Goal: Task Accomplishment & Management: Use online tool/utility

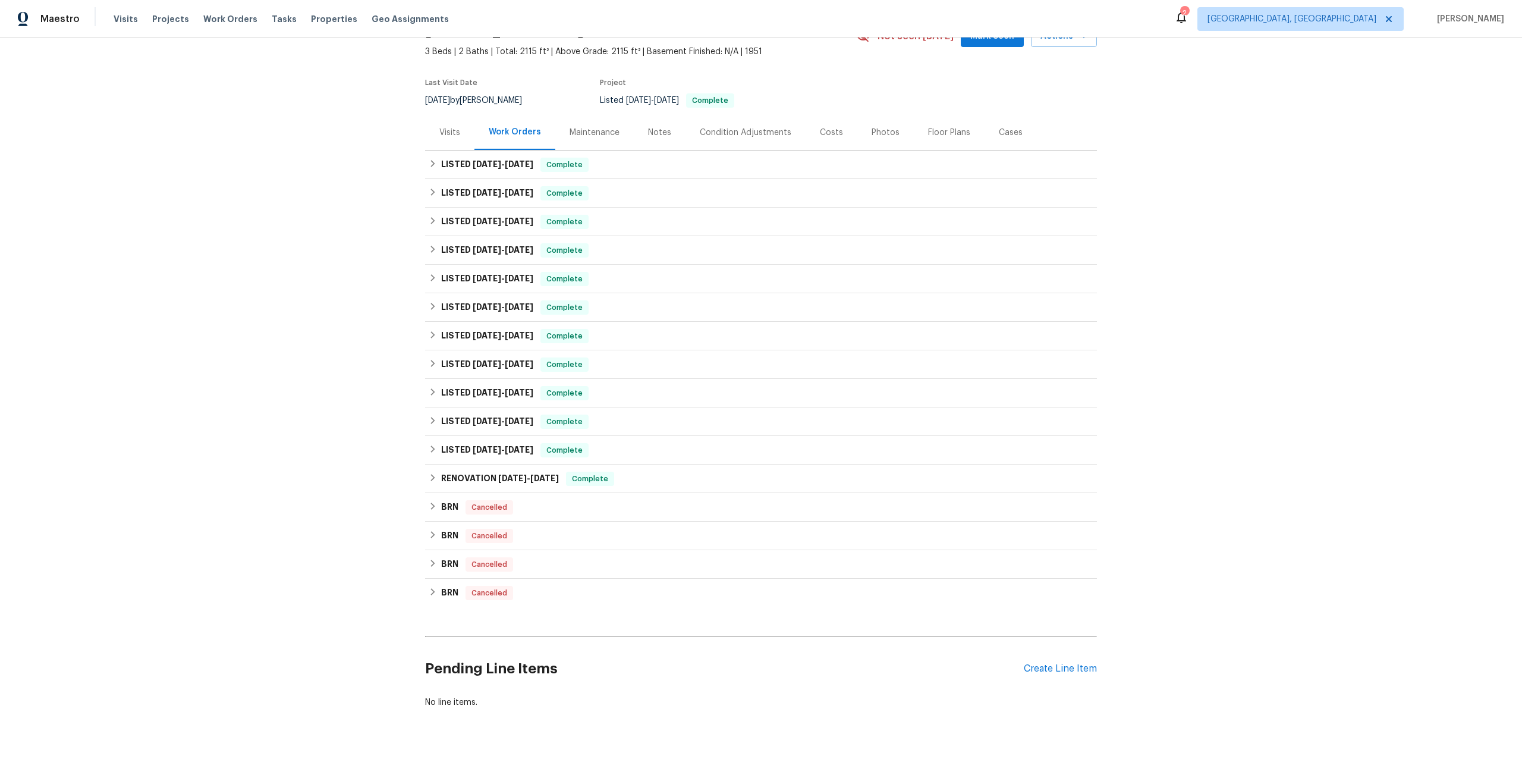
scroll to position [71, 0]
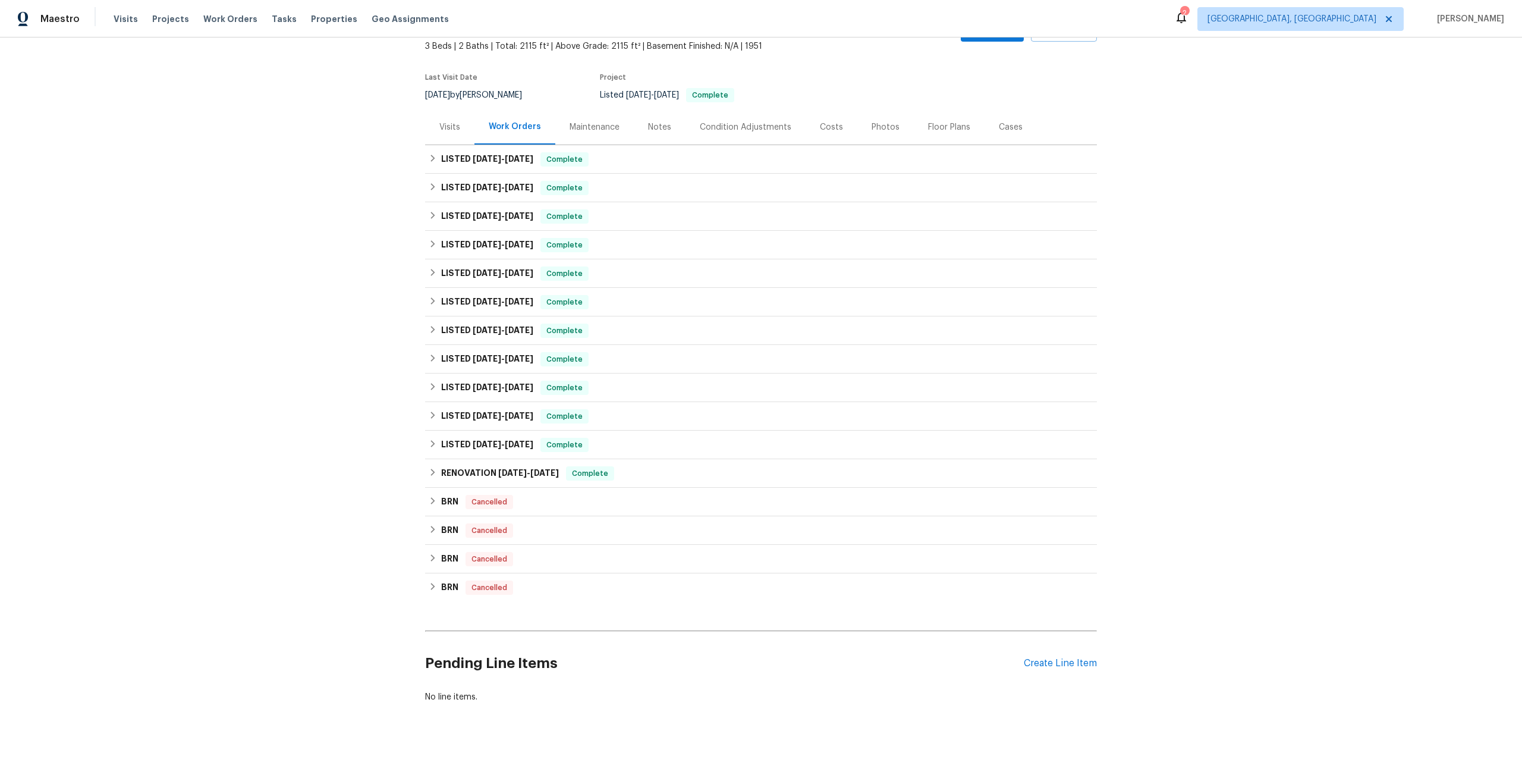
click at [605, 127] on div "Maintenance" at bounding box center [594, 127] width 50 height 12
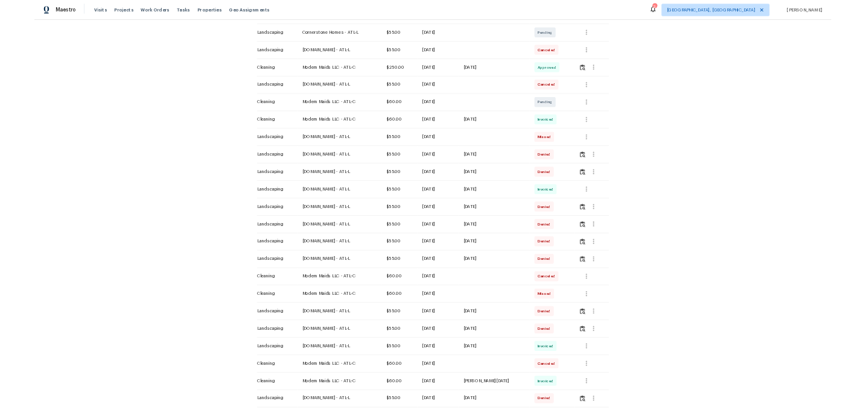
scroll to position [233, 0]
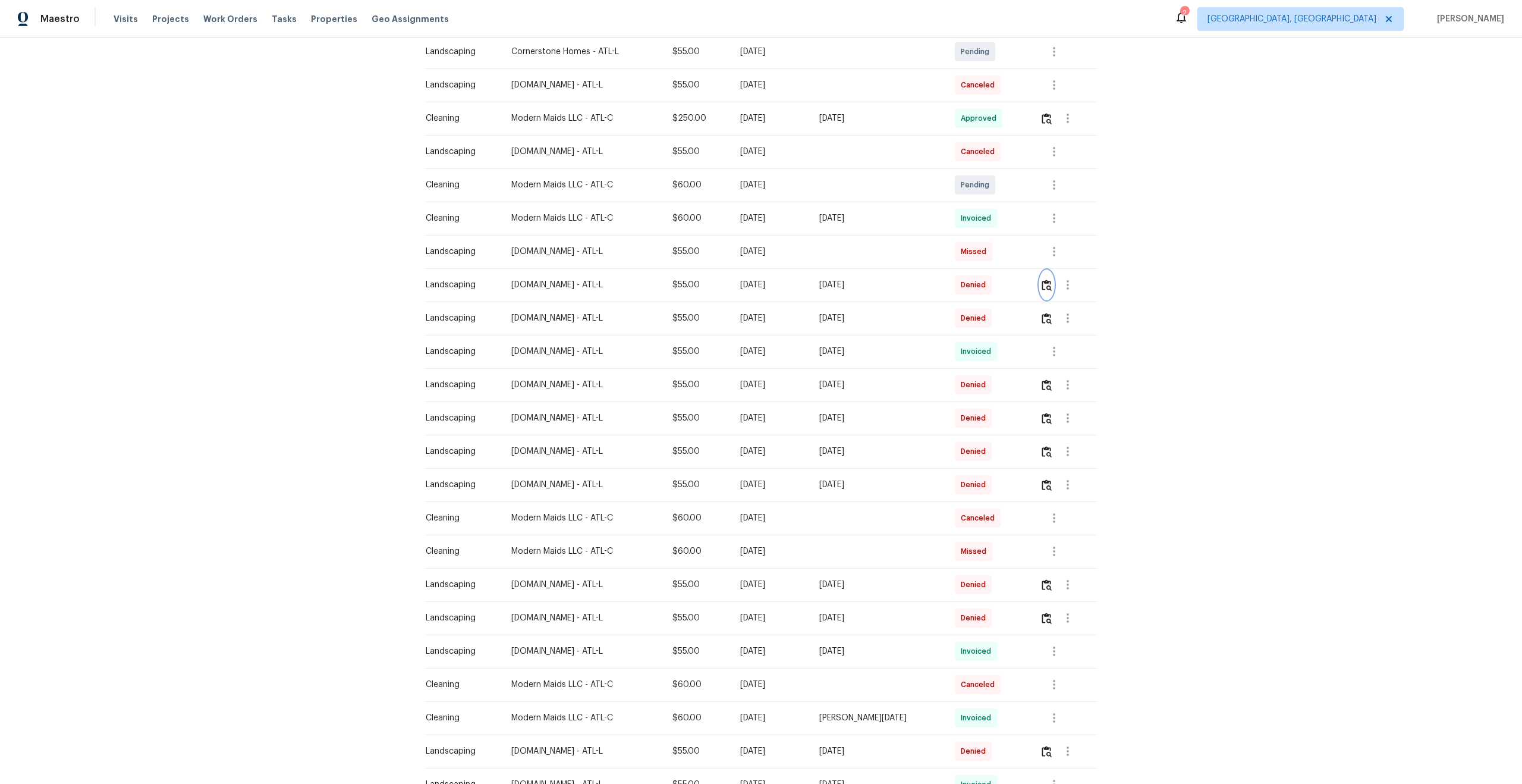
click at [1051, 285] on img "button" at bounding box center [1046, 285] width 10 height 11
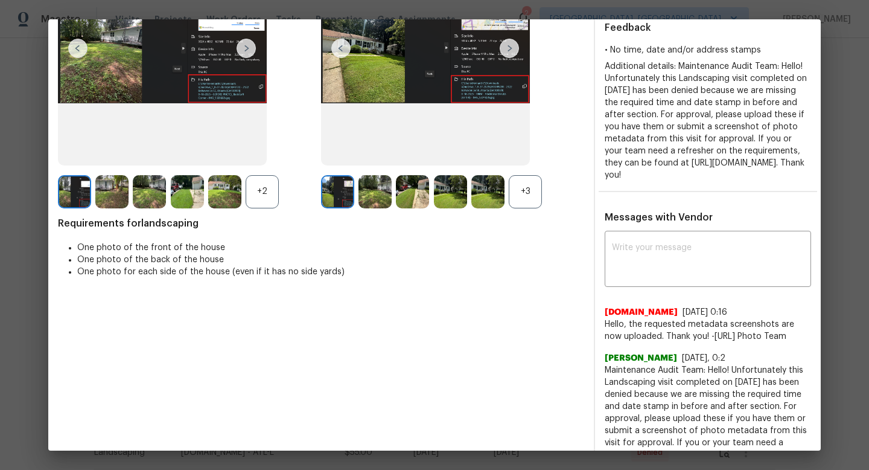
scroll to position [0, 0]
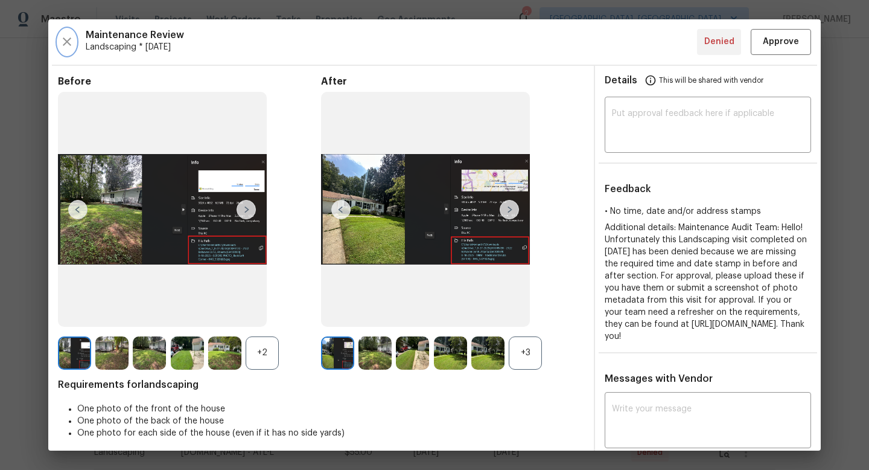
click at [63, 39] on icon "button" at bounding box center [67, 41] width 14 height 14
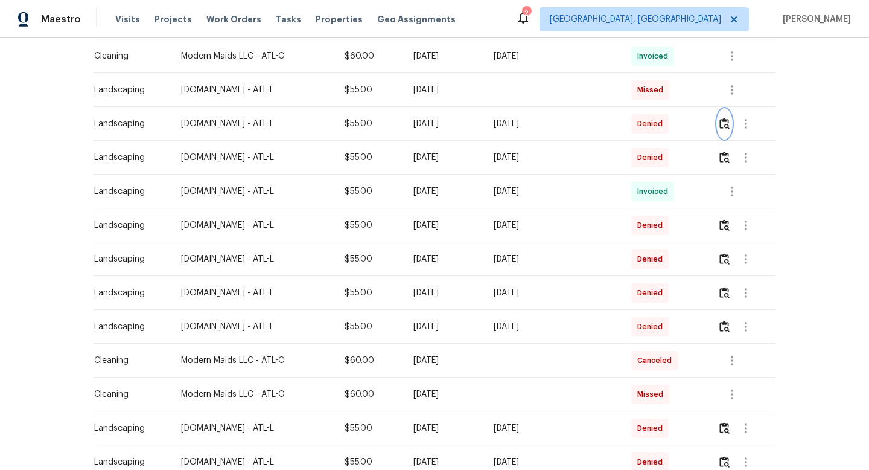
scroll to position [299, 0]
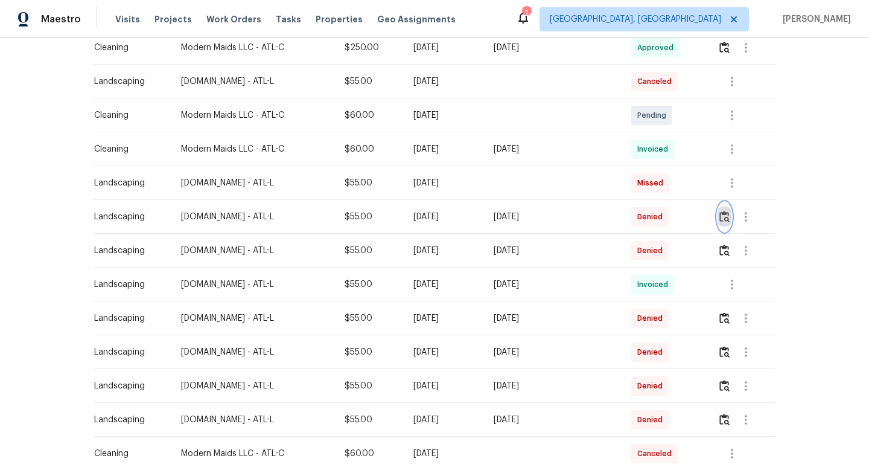
click at [724, 218] on img "button" at bounding box center [724, 216] width 10 height 11
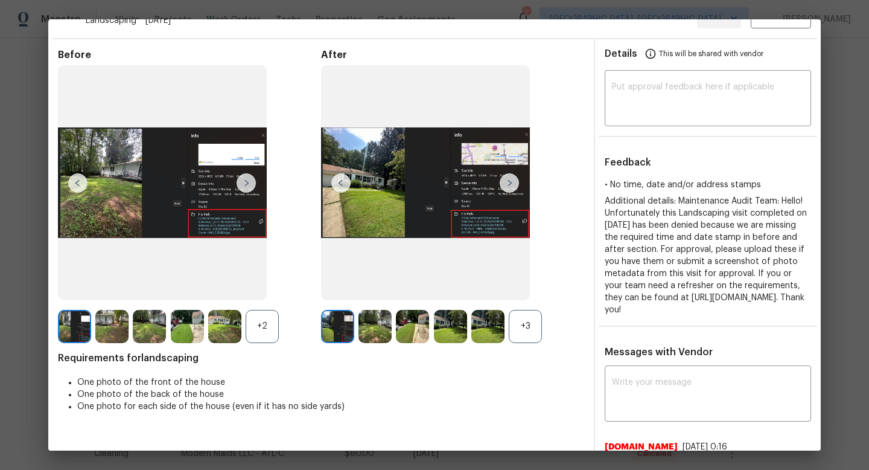
scroll to position [24, 0]
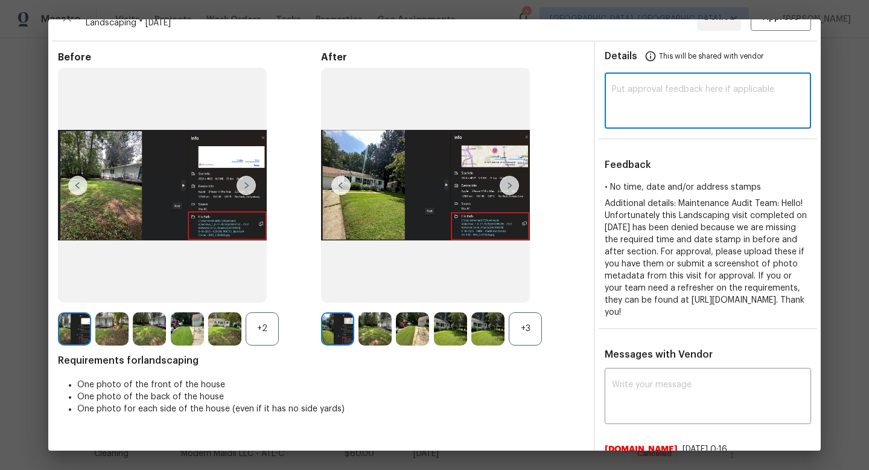
click at [645, 97] on textarea at bounding box center [708, 102] width 192 height 34
type textarea "A"
paste textarea "Maintenance Audit Team: Hi Team This visit has been approved after further audi…"
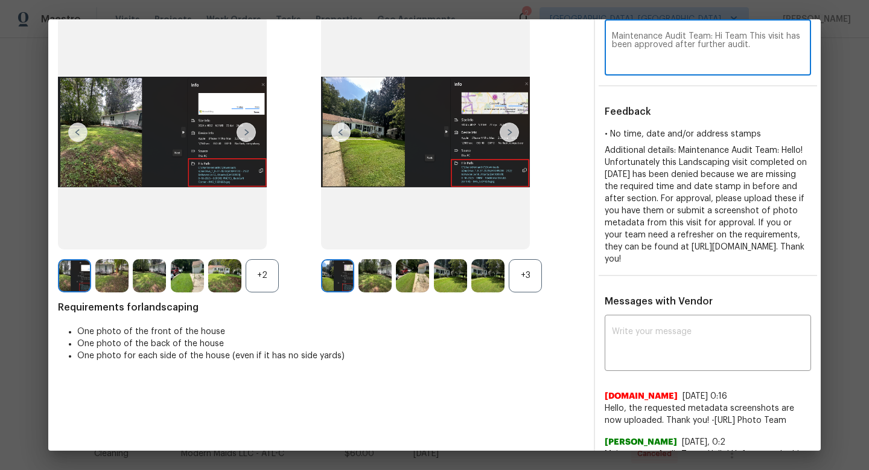
scroll to position [0, 0]
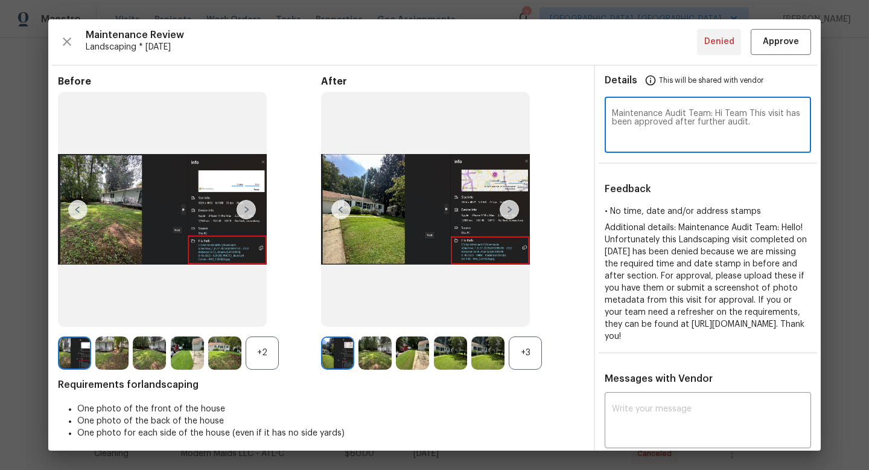
type textarea "Maintenance Audit Team: Hi Team This visit has been approved after further audi…"
click at [781, 44] on span "Approve" at bounding box center [781, 41] width 36 height 15
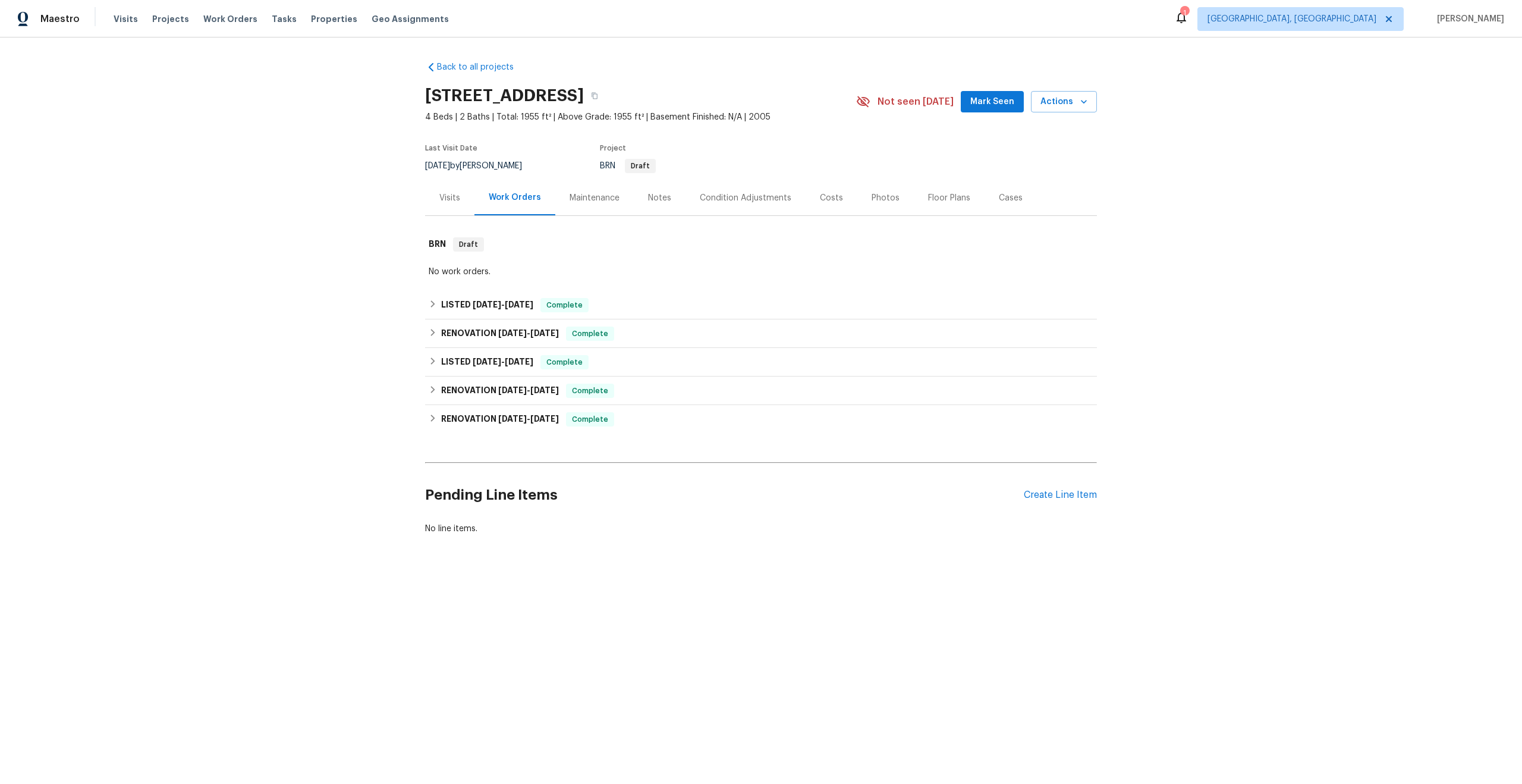
click at [599, 196] on div "Maintenance" at bounding box center [594, 198] width 50 height 12
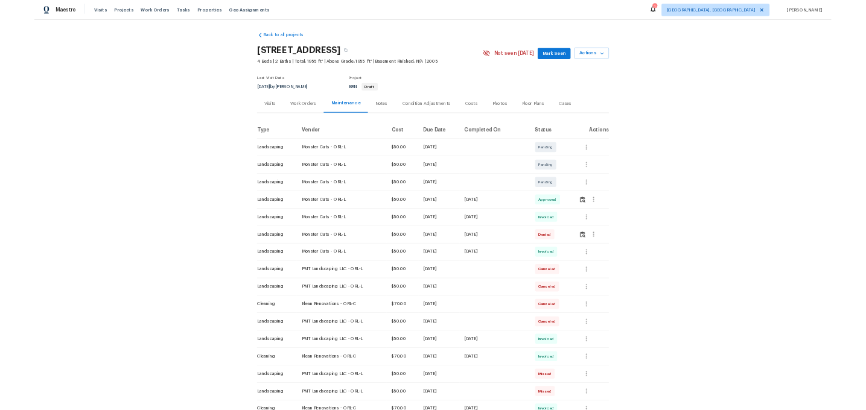
scroll to position [18, 0]
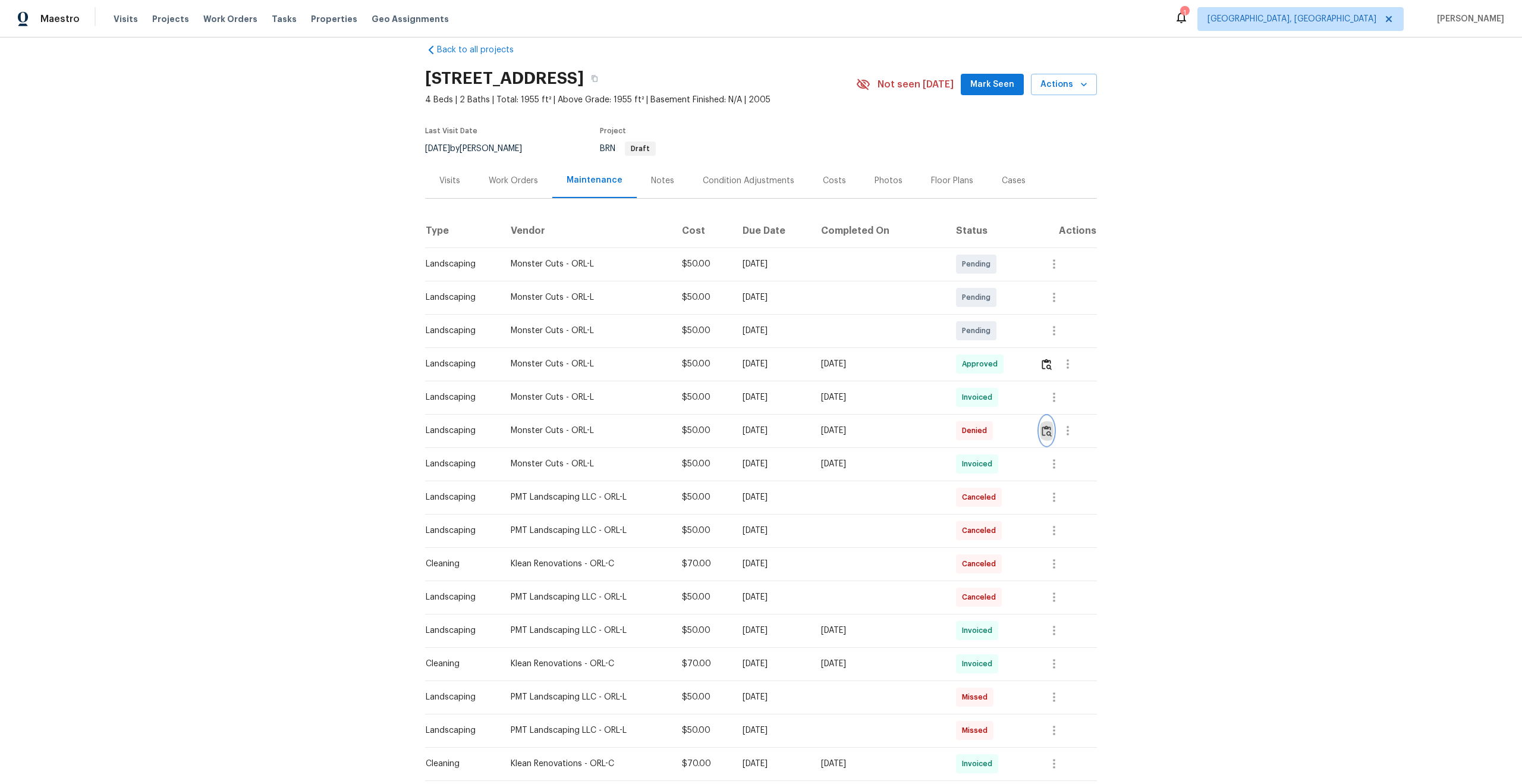
click at [1049, 431] on img "button" at bounding box center [1046, 430] width 10 height 11
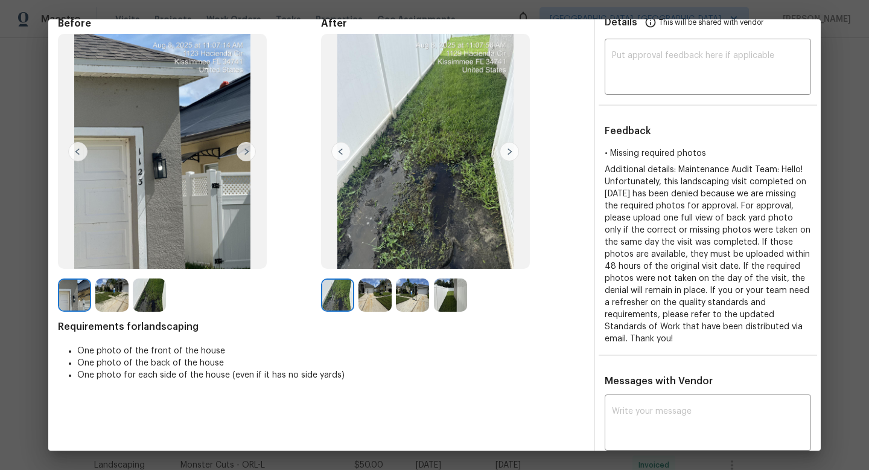
scroll to position [57, 0]
click at [376, 298] on img at bounding box center [375, 295] width 33 height 33
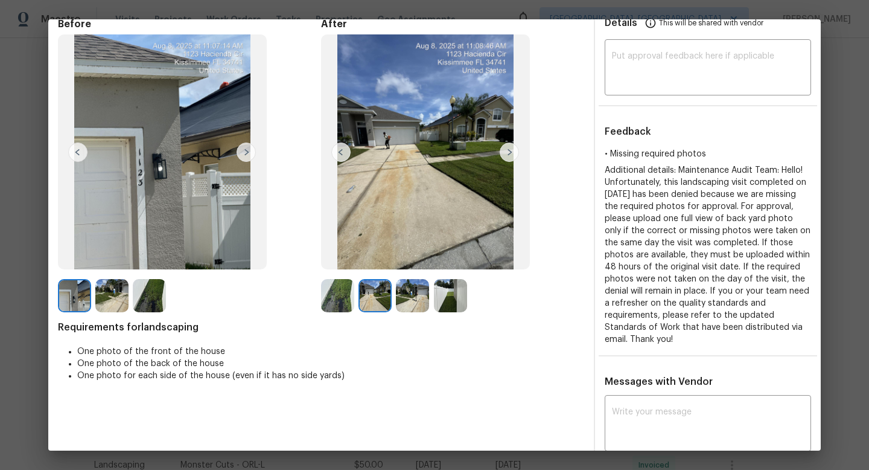
click at [149, 293] on img at bounding box center [149, 295] width 33 height 33
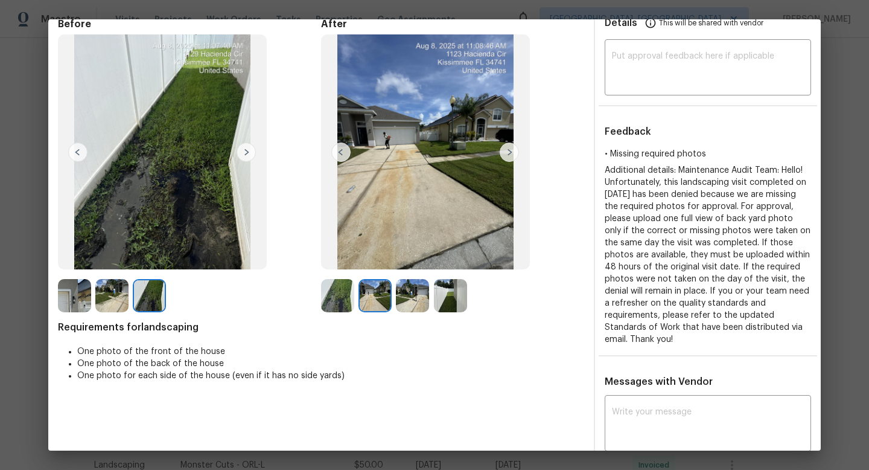
click at [509, 152] on img at bounding box center [509, 151] width 19 height 19
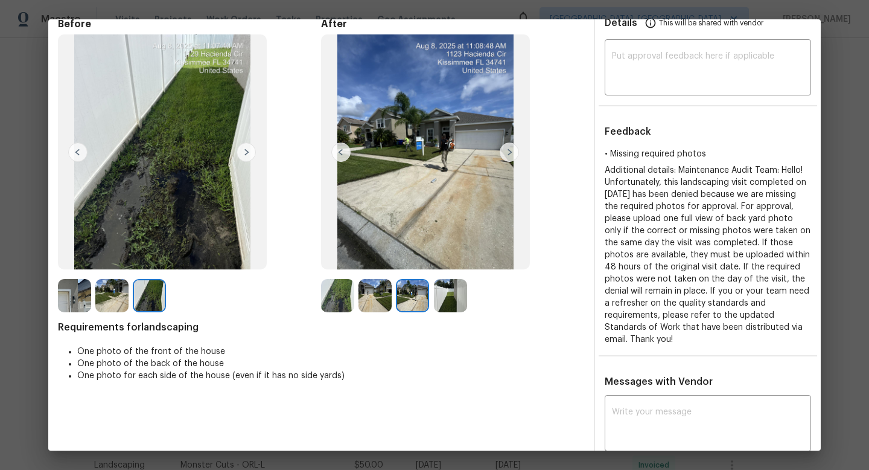
click at [496, 149] on img at bounding box center [425, 151] width 209 height 235
click at [368, 304] on img at bounding box center [375, 295] width 33 height 33
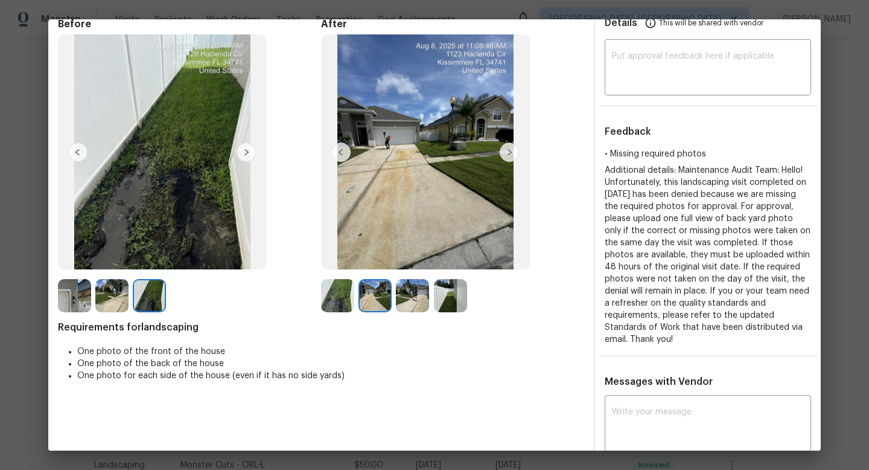
click at [398, 292] on img at bounding box center [412, 295] width 33 height 33
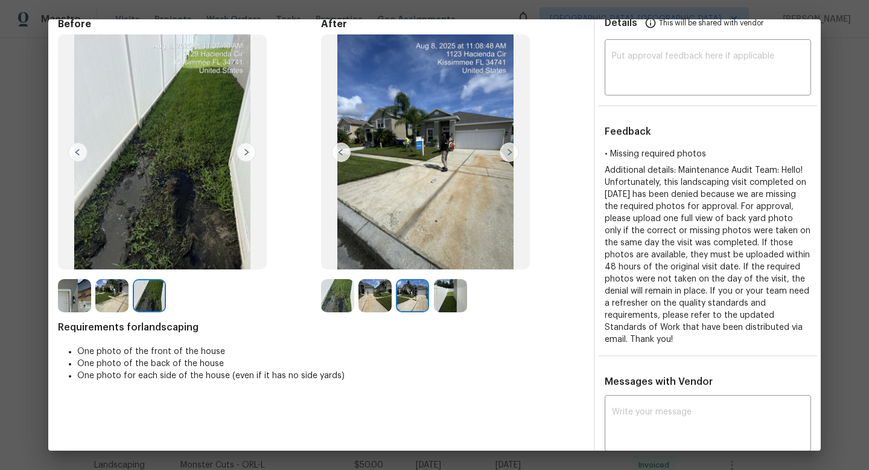
click at [440, 282] on img at bounding box center [450, 295] width 33 height 33
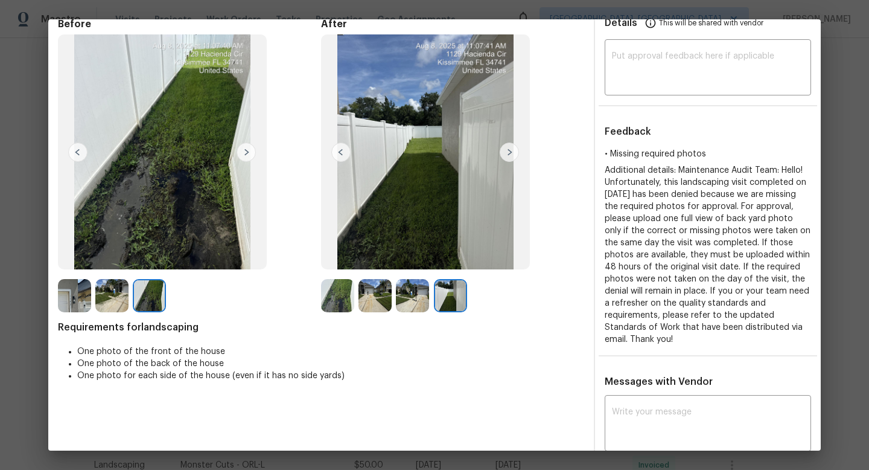
click at [334, 296] on img at bounding box center [337, 295] width 33 height 33
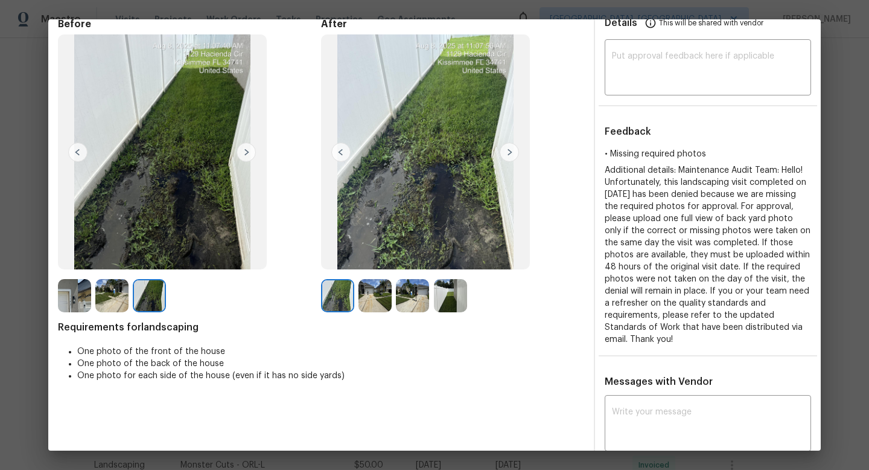
click at [378, 290] on img at bounding box center [375, 295] width 33 height 33
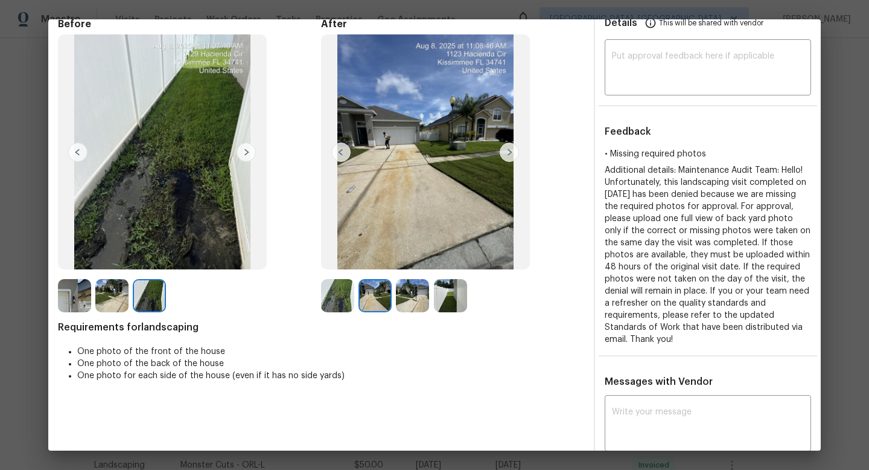
click at [419, 287] on img at bounding box center [412, 295] width 33 height 33
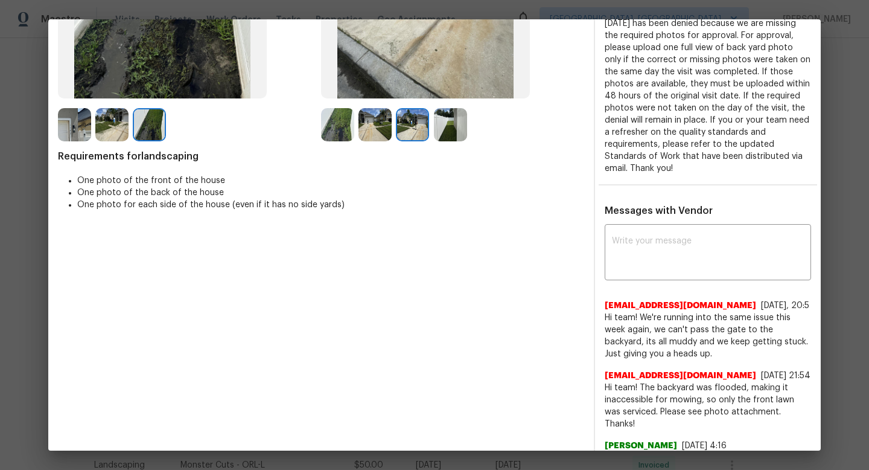
scroll to position [95, 0]
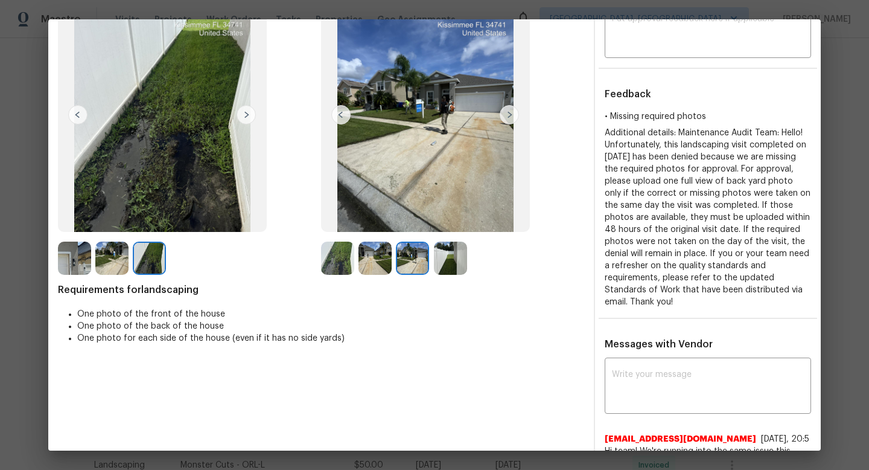
click at [464, 255] on img at bounding box center [450, 257] width 33 height 33
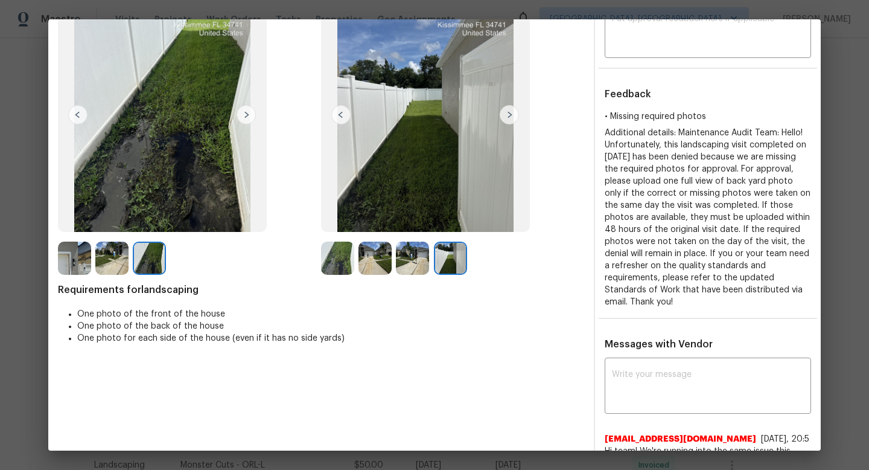
click at [417, 259] on img at bounding box center [412, 257] width 33 height 33
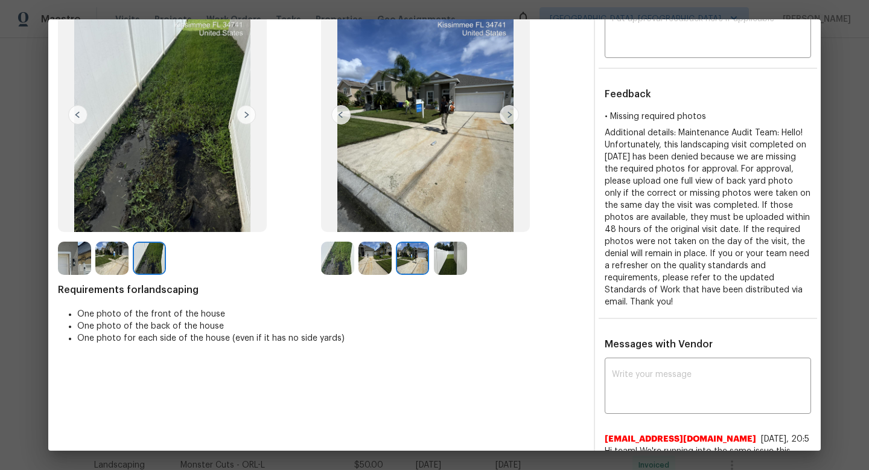
click at [374, 261] on img at bounding box center [375, 257] width 33 height 33
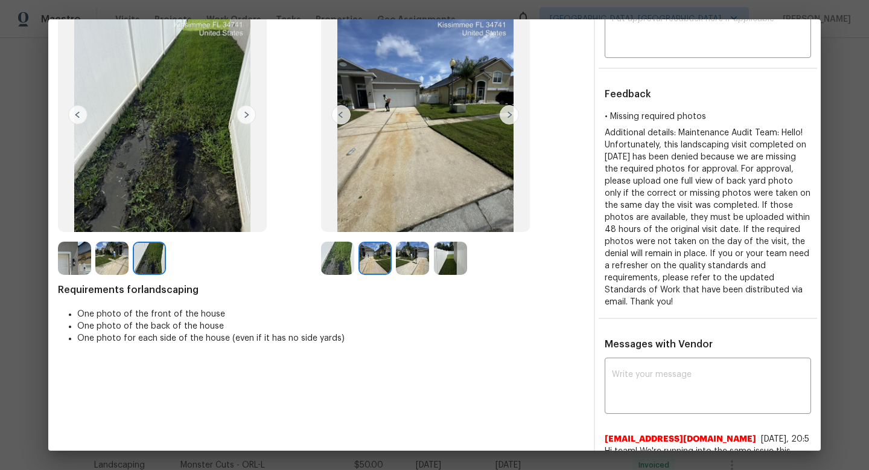
click at [343, 260] on img at bounding box center [337, 257] width 33 height 33
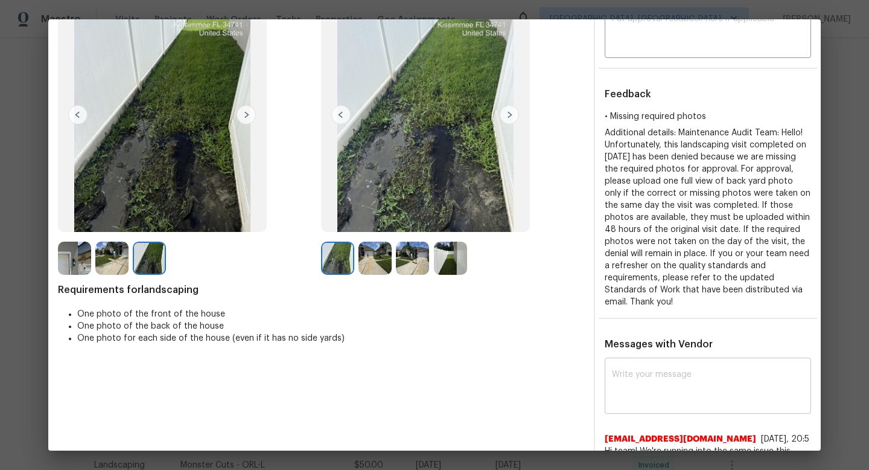
click at [677, 382] on textarea at bounding box center [708, 387] width 192 height 34
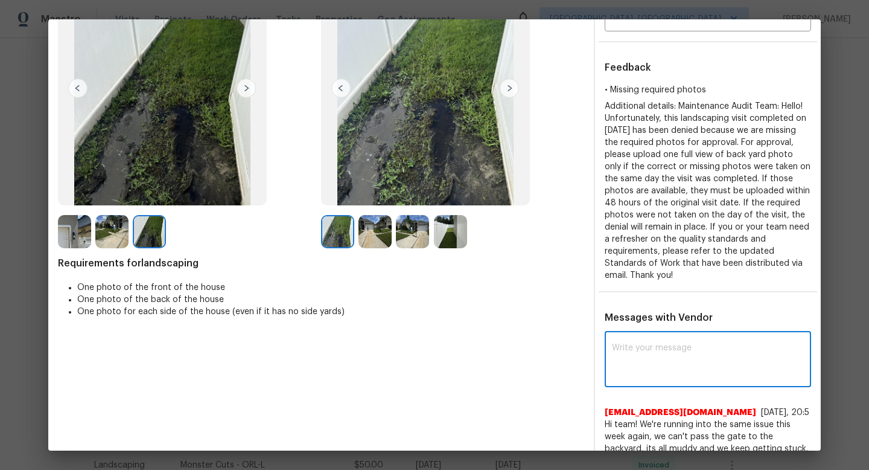
scroll to position [124, 0]
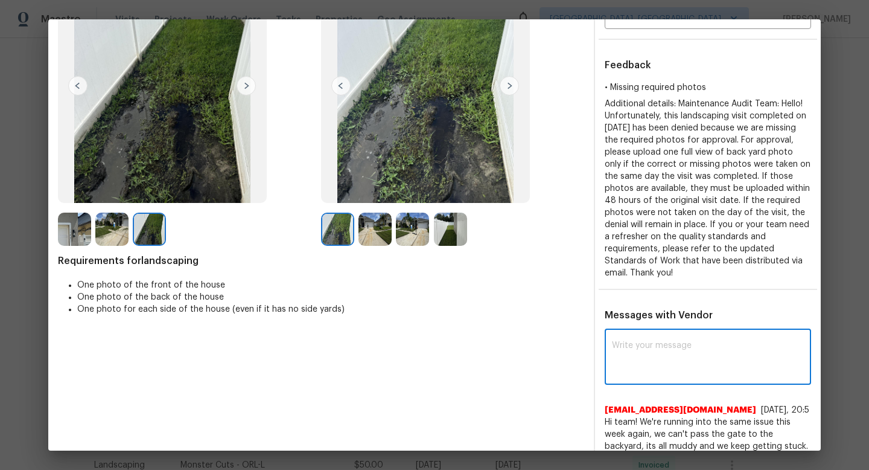
click at [677, 354] on textarea at bounding box center [708, 358] width 192 height 34
type textarea "H"
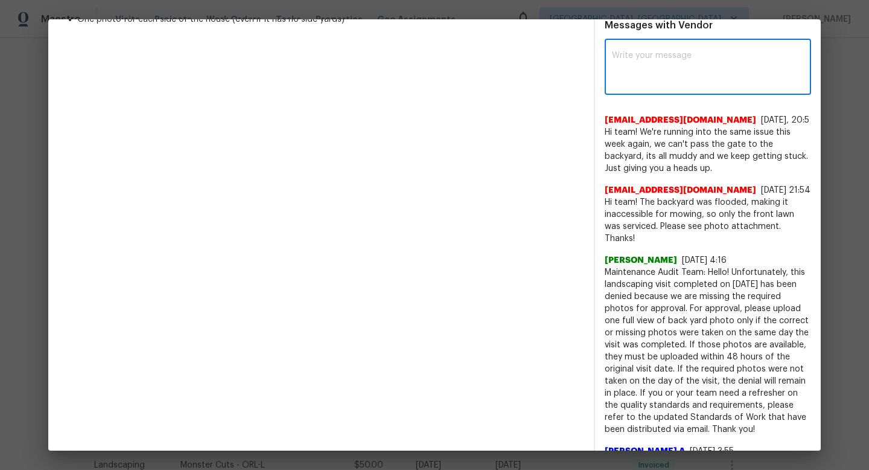
scroll to position [424, 0]
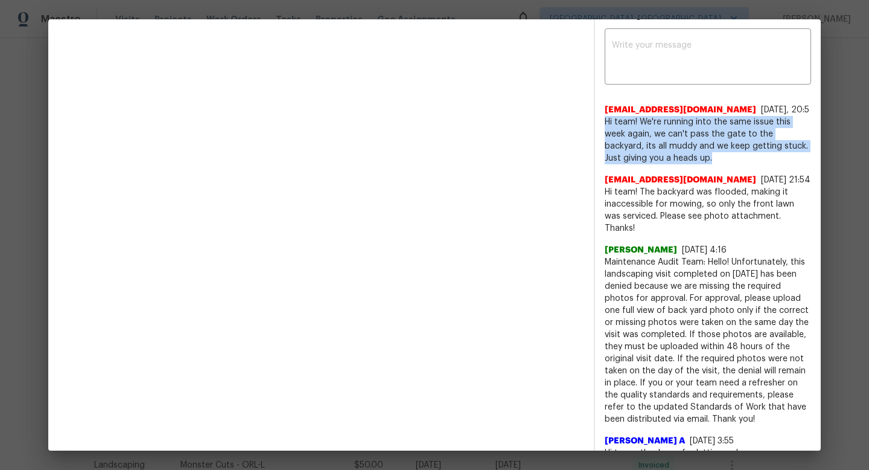
drag, startPoint x: 670, startPoint y: 157, endPoint x: 601, endPoint y: 126, distance: 75.9
click at [601, 126] on div "x ​ sales@monster-cuts.com 8/15/25, 20:5 Hi team! We're running into the same i…" at bounding box center [708, 296] width 226 height 531
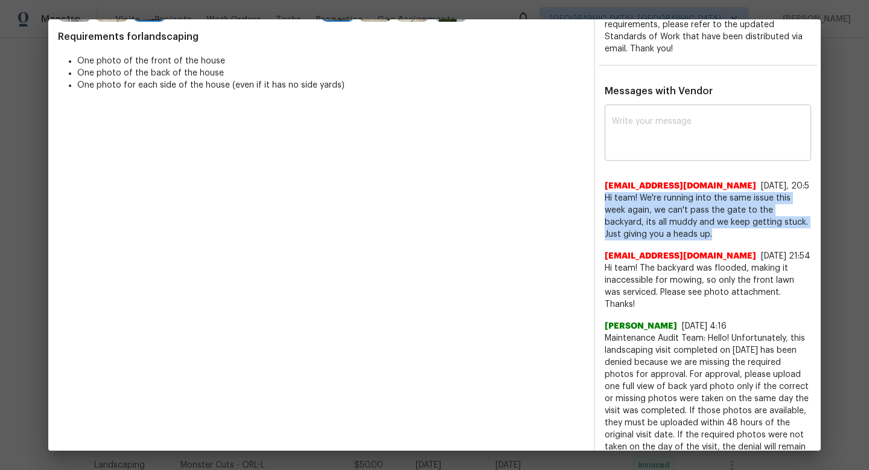
scroll to position [330, 0]
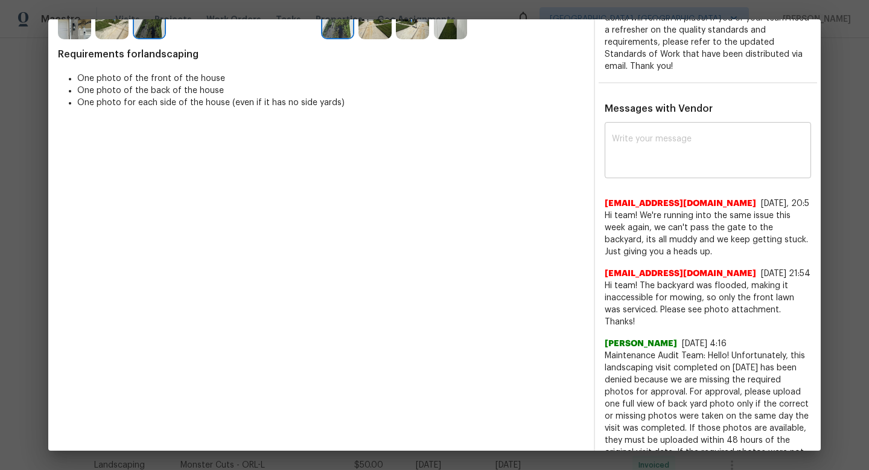
click at [651, 144] on textarea at bounding box center [708, 152] width 192 height 34
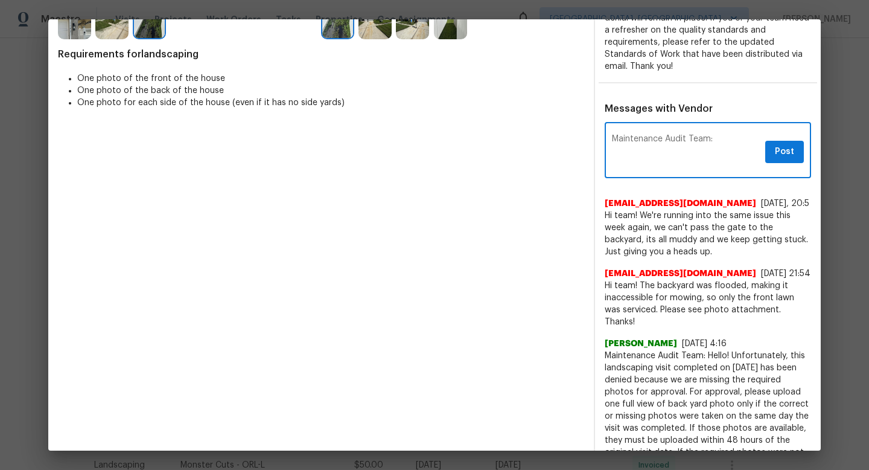
click at [727, 142] on textarea "Maintenance Audit Team:" at bounding box center [686, 152] width 148 height 34
click at [717, 150] on textarea "Maintenance Audit Team: Could you please upload the" at bounding box center [686, 152] width 148 height 34
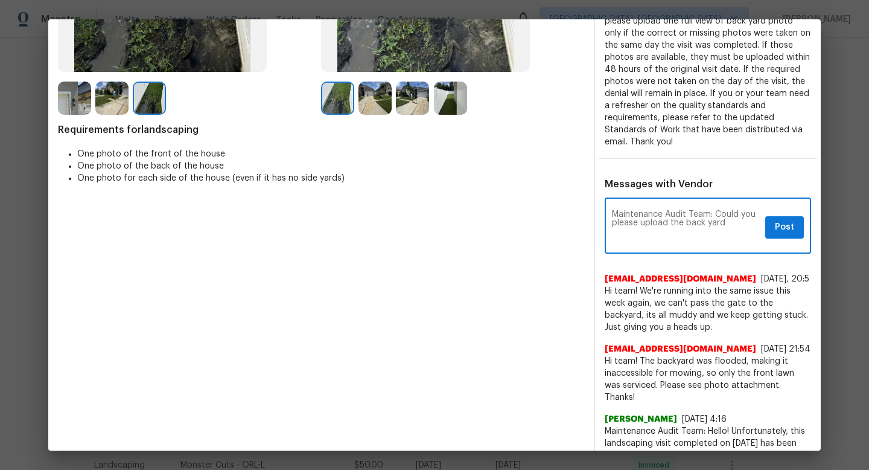
scroll to position [256, 0]
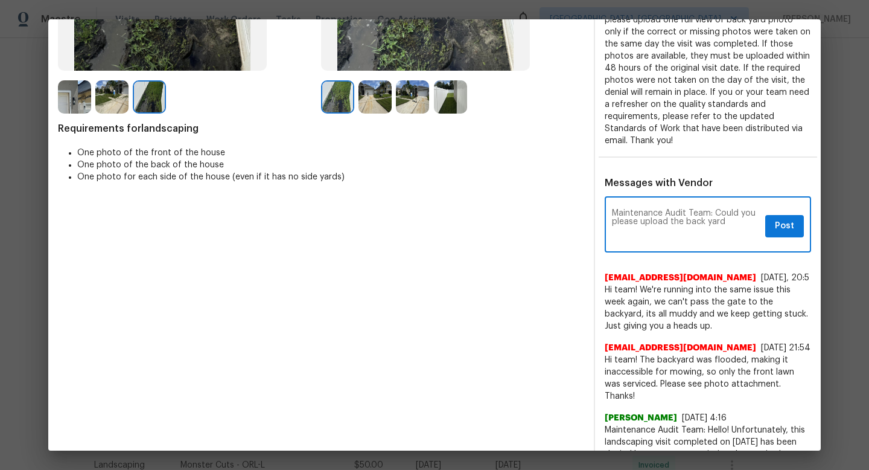
drag, startPoint x: 735, startPoint y: 220, endPoint x: 713, endPoint y: 213, distance: 22.7
click at [713, 213] on textarea "Maintenance Audit Team: Could you please upload the back yard" at bounding box center [686, 226] width 148 height 34
click at [649, 220] on textarea "Maintenance Audit Team: Do you have the backyard photo" at bounding box center [686, 226] width 148 height 34
click at [733, 222] on textarea "Maintenance Audit Team: Do you have the that backyard photo" at bounding box center [686, 226] width 148 height 34
click at [716, 212] on textarea "Maintenance Audit Team: Do you have the that backyard photo." at bounding box center [686, 226] width 148 height 34
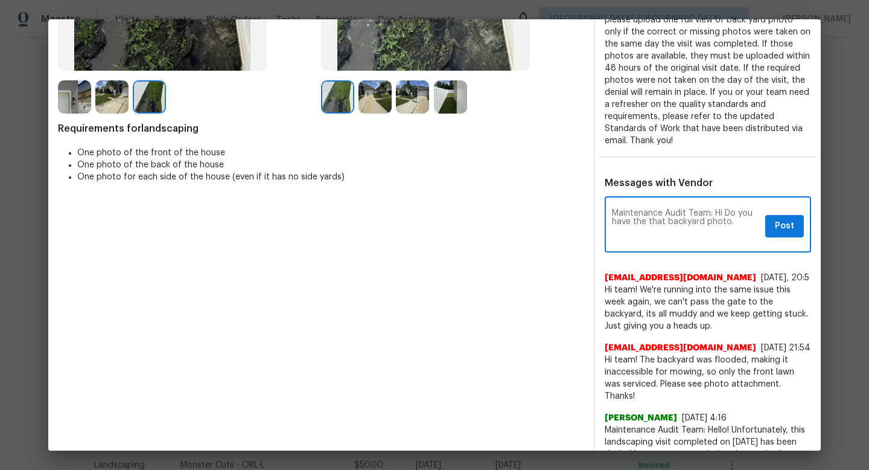
click at [736, 222] on textarea "Maintenance Audit Team: Hi Do you have the that backyard photo." at bounding box center [686, 226] width 148 height 34
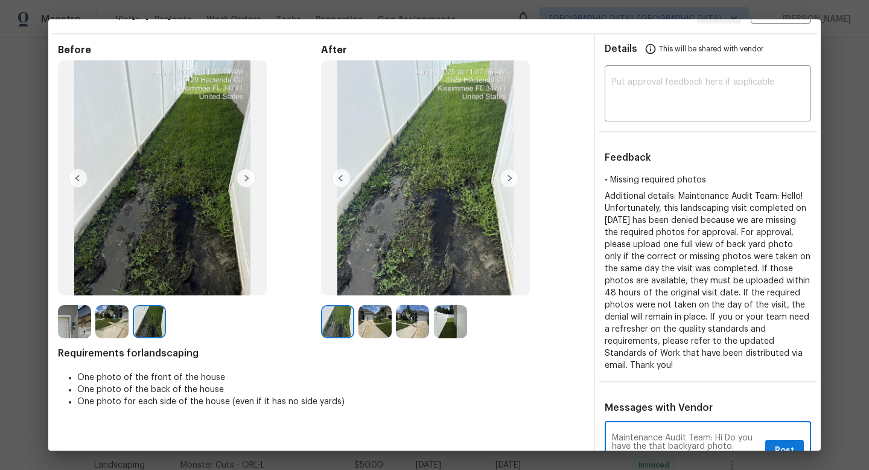
scroll to position [6, 0]
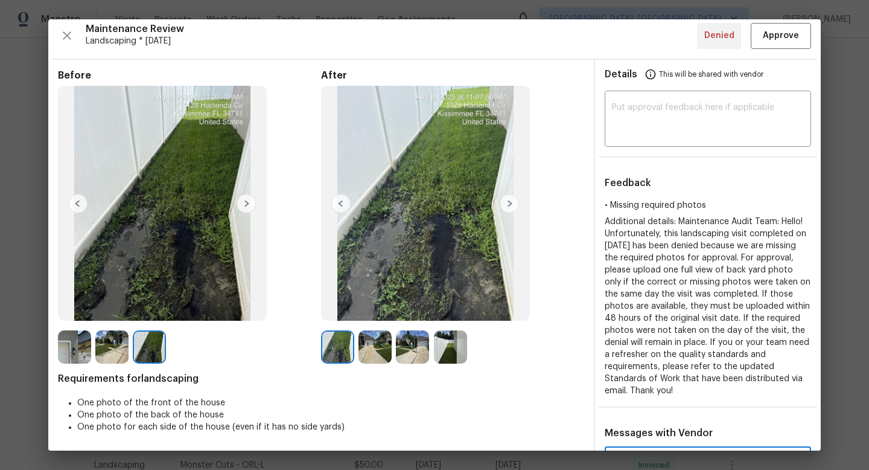
click at [113, 340] on img at bounding box center [111, 346] width 33 height 33
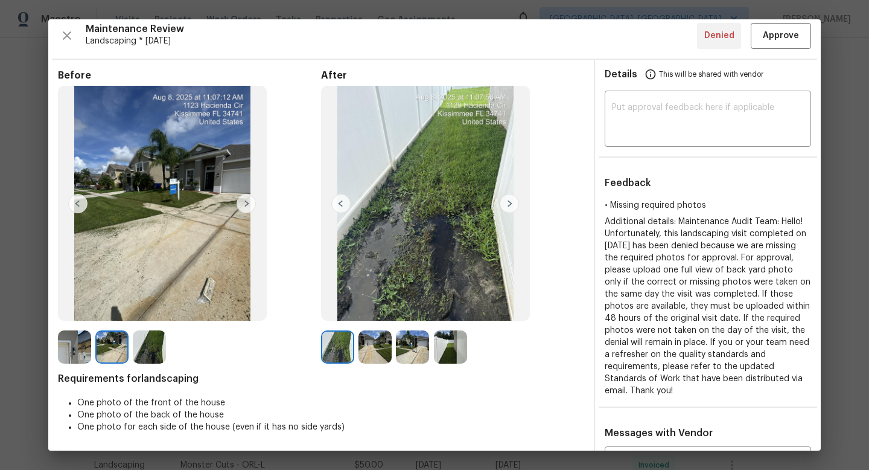
click at [78, 348] on img at bounding box center [74, 346] width 33 height 33
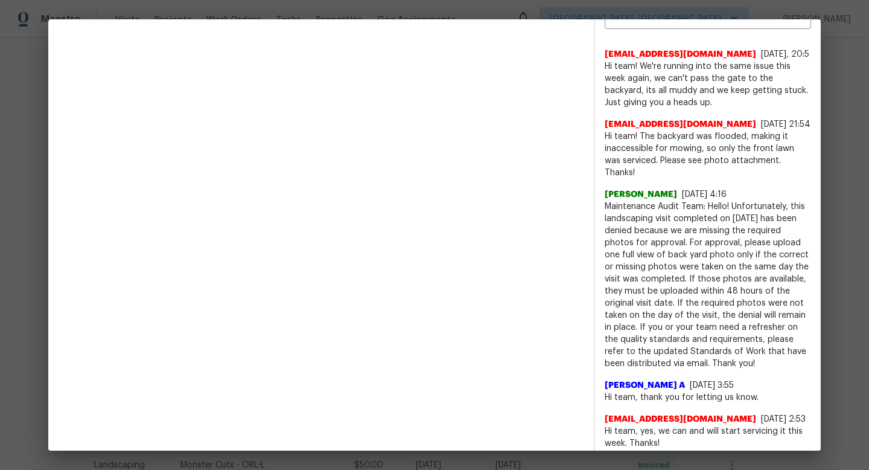
scroll to position [142, 0]
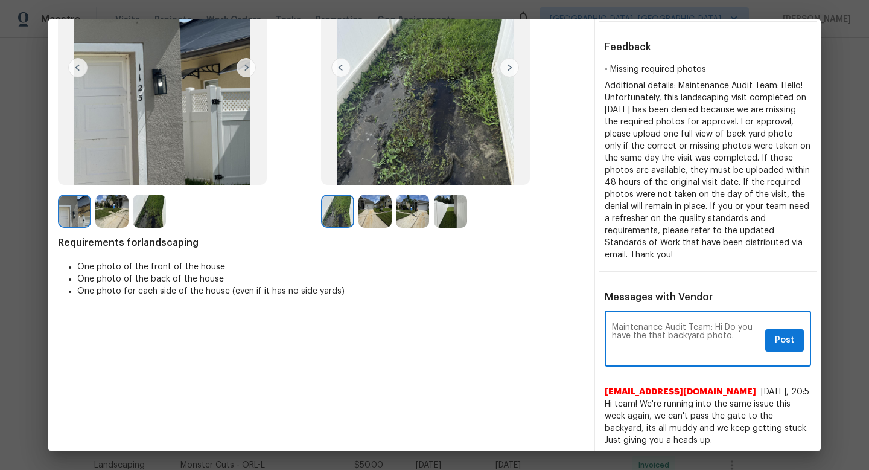
click at [742, 338] on textarea "Maintenance Audit Team: Hi Do you have the that backyard photo." at bounding box center [686, 340] width 148 height 34
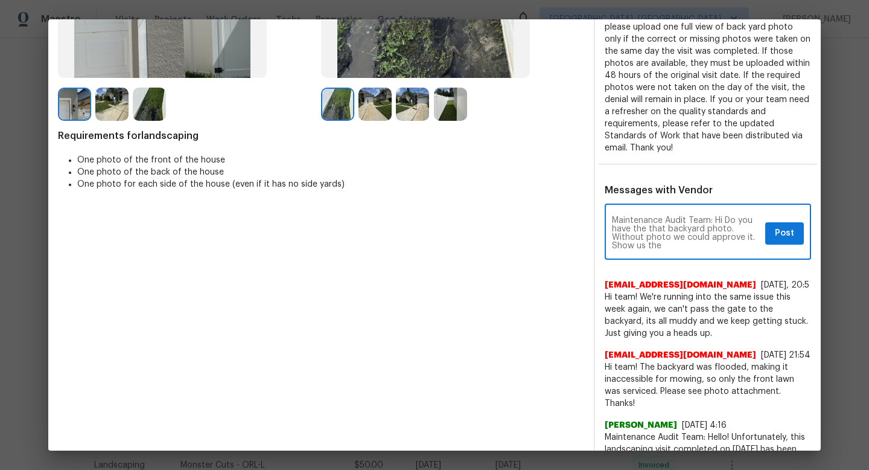
scroll to position [270, 0]
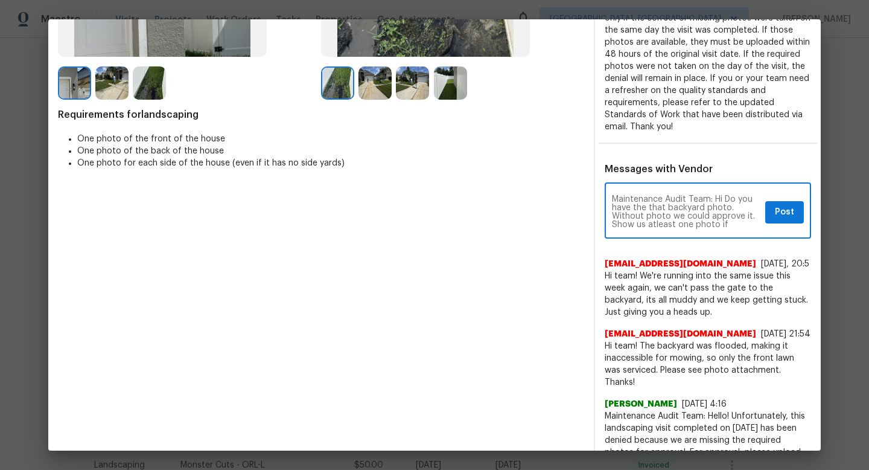
type textarea "Maintenance Audit Team: Hi Do you have the that backyard photo. Without photo w…"
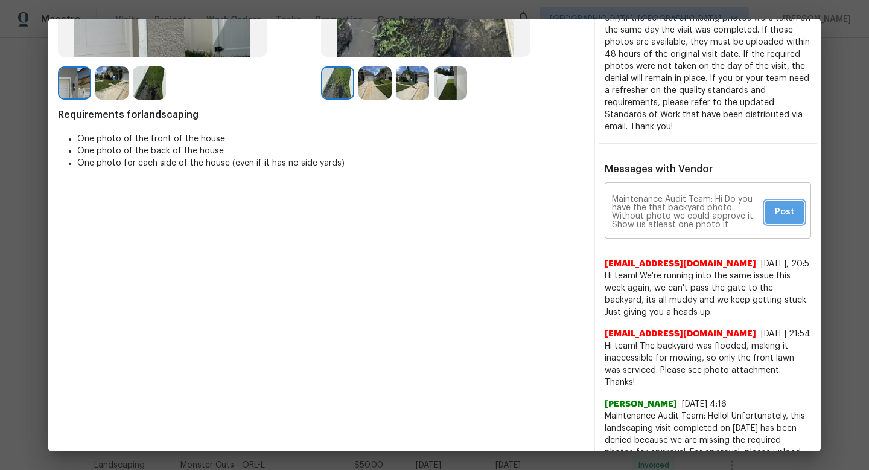
click at [787, 217] on span "Post" at bounding box center [784, 212] width 19 height 15
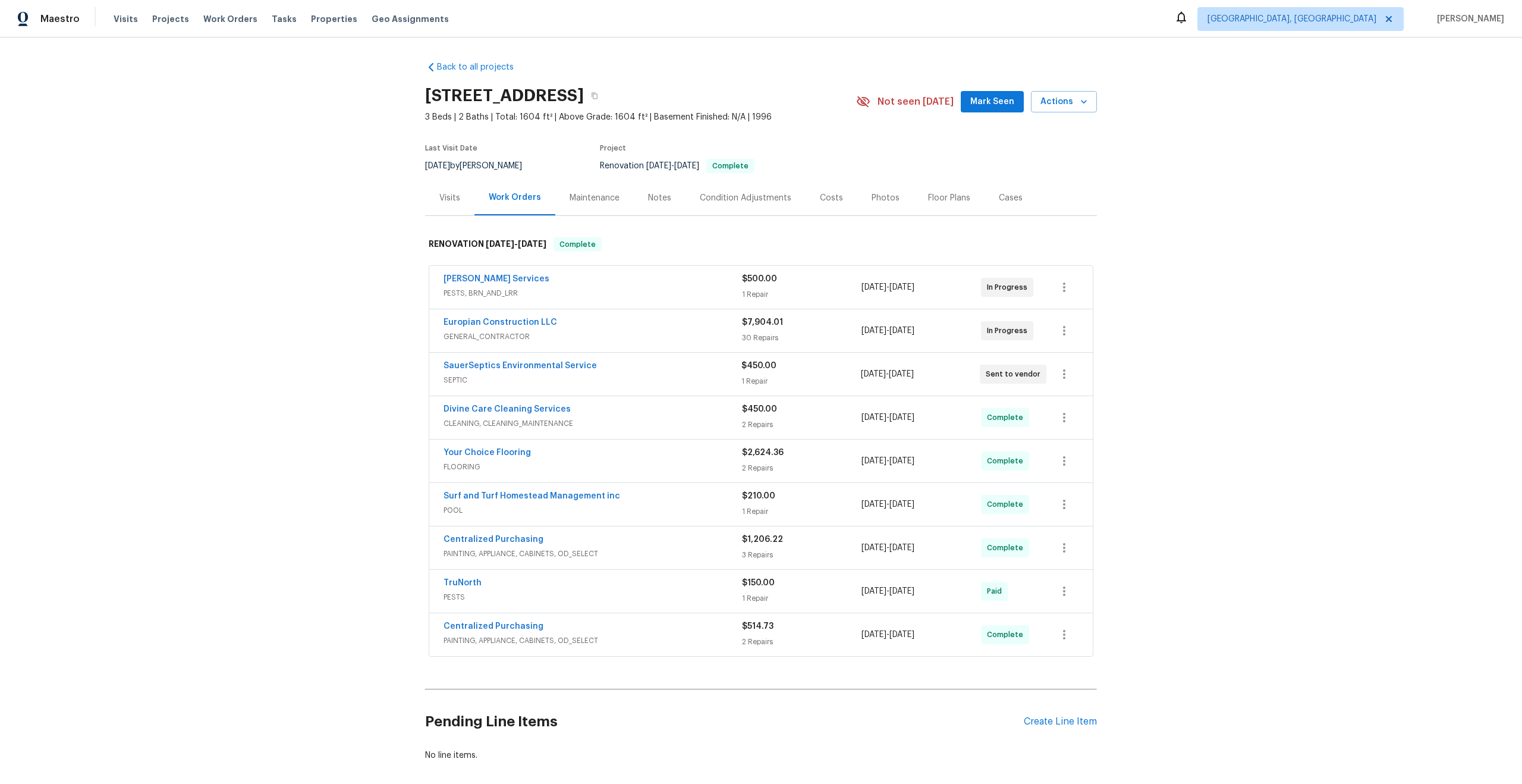
click at [603, 200] on div "Maintenance" at bounding box center [594, 198] width 50 height 12
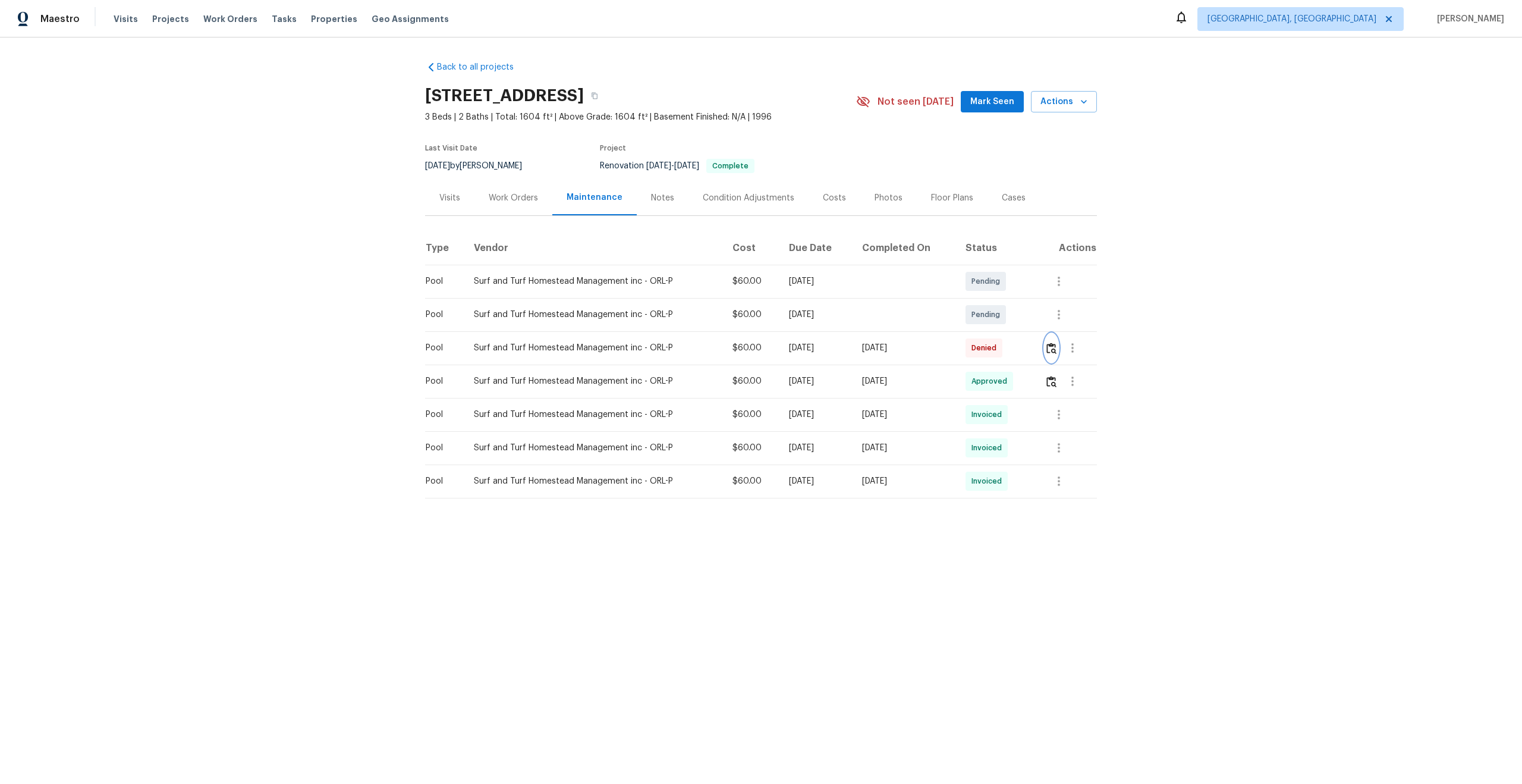
click at [1055, 346] on img "button" at bounding box center [1051, 348] width 10 height 11
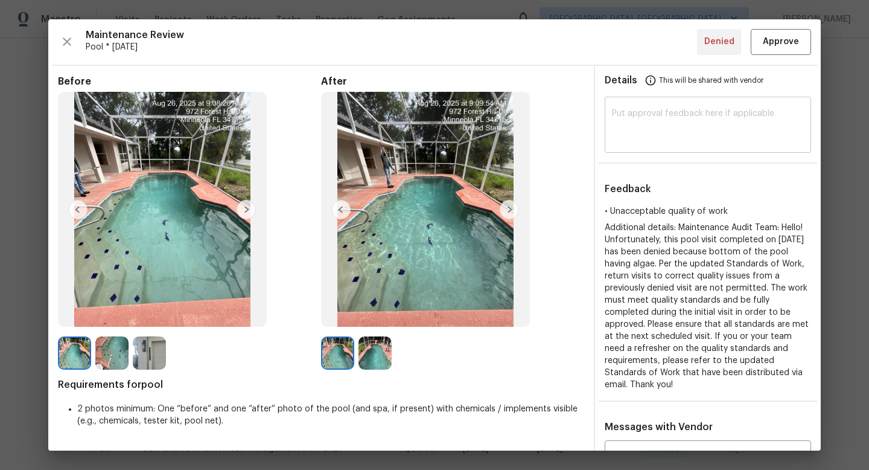
click at [699, 128] on textarea at bounding box center [708, 126] width 192 height 34
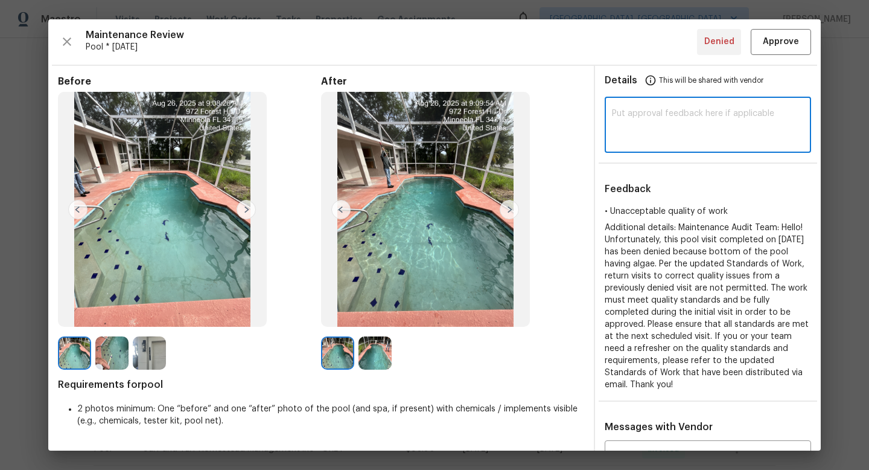
paste textarea "Maintenance Audit Team: Hi Team This visit has been approved after further audi…"
type textarea "Maintenance Audit Team: Hi Team This visit has been approved after further audi…"
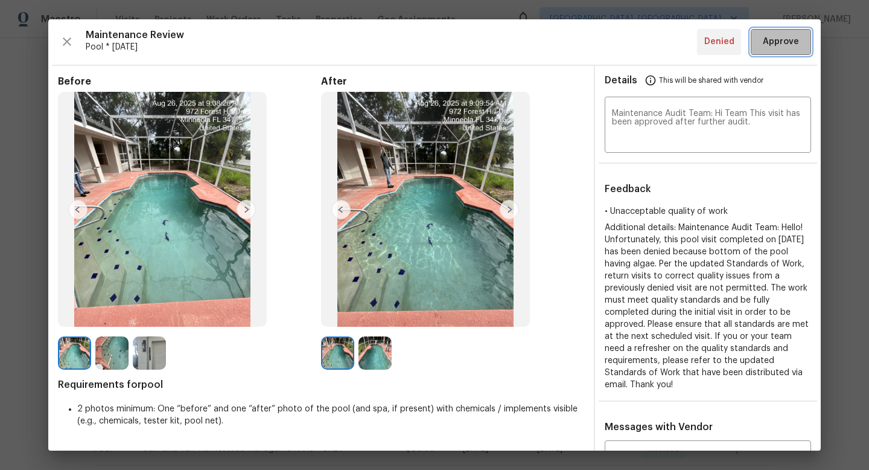
click at [786, 39] on span "Approve" at bounding box center [781, 41] width 36 height 15
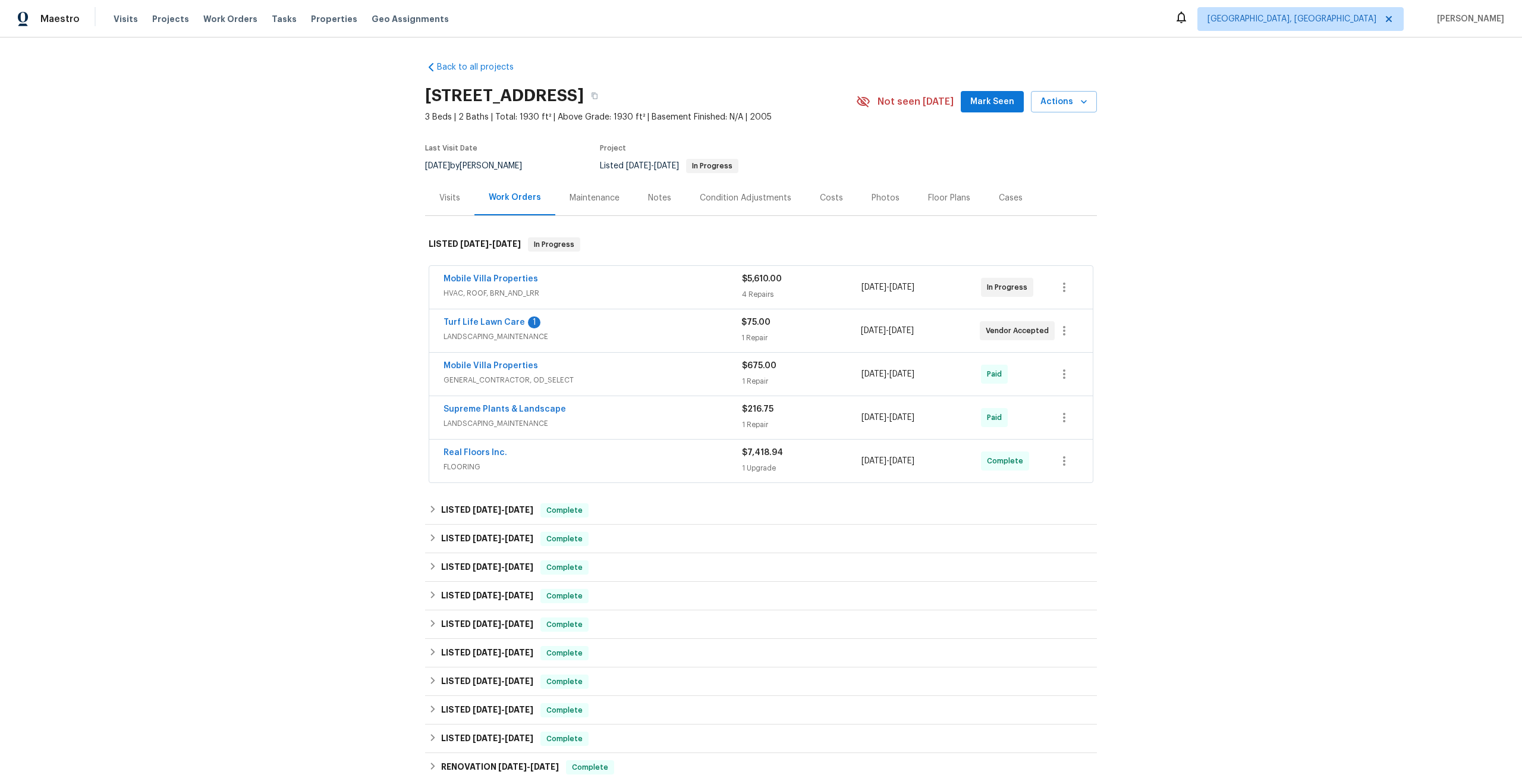
click at [605, 193] on div "Maintenance" at bounding box center [594, 198] width 50 height 12
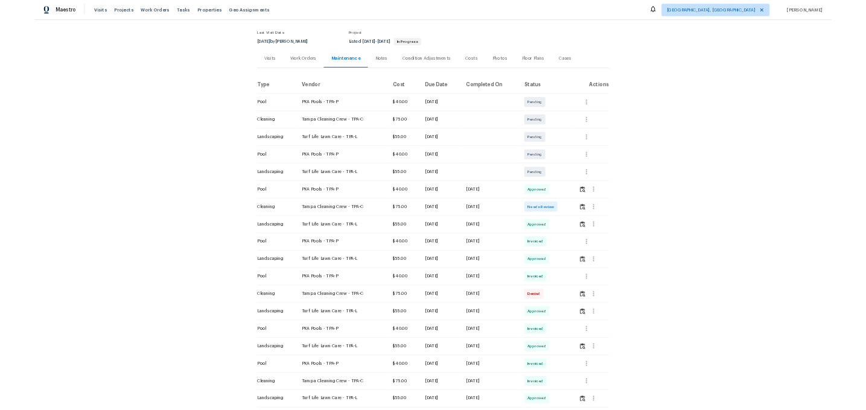
scroll to position [317, 0]
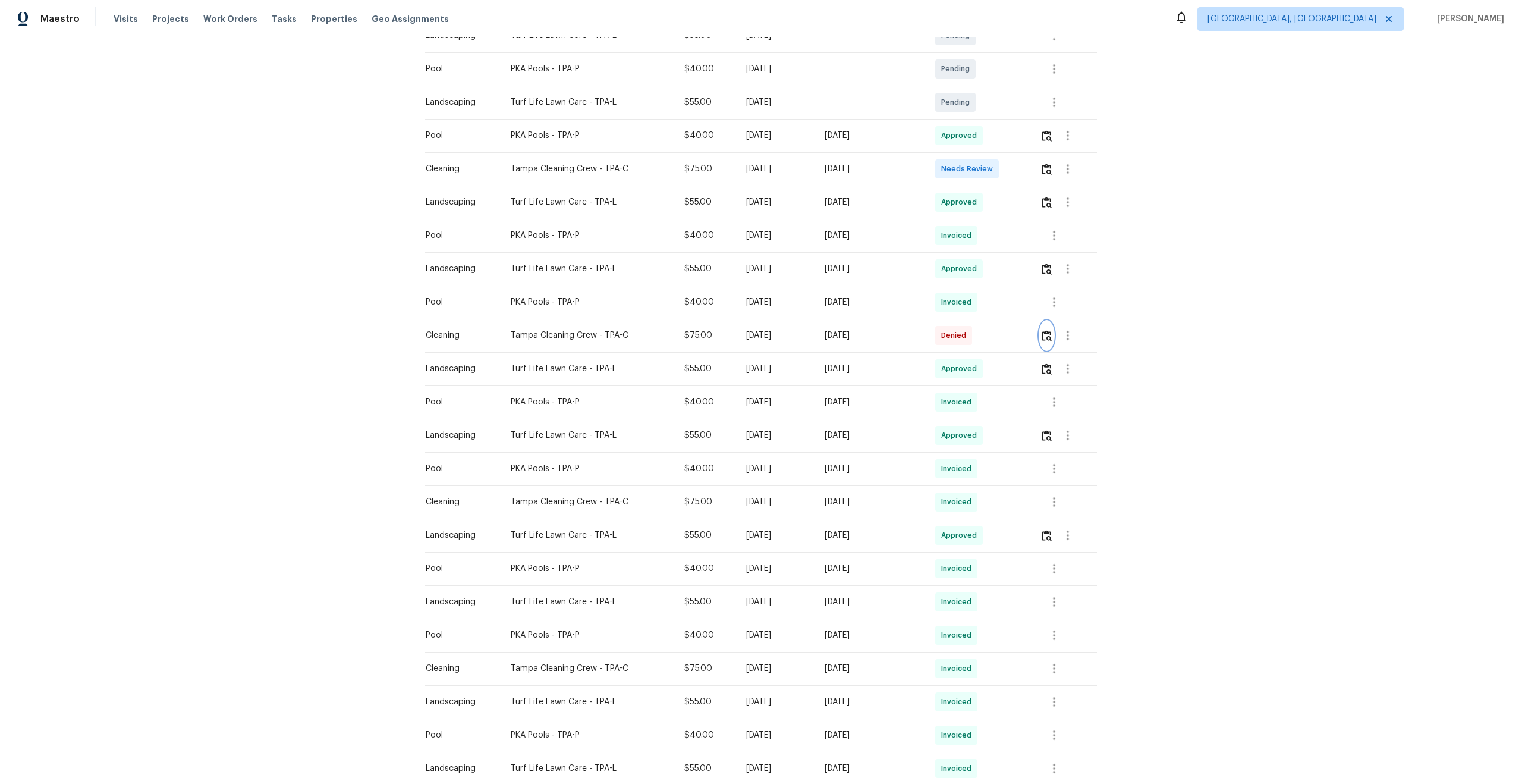
click at [1052, 333] on img "button" at bounding box center [1046, 335] width 10 height 11
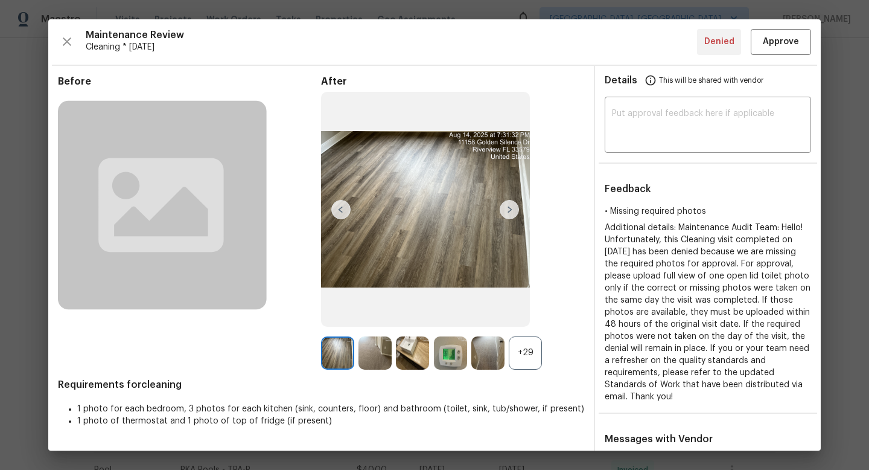
click at [531, 346] on div "+29" at bounding box center [525, 352] width 33 height 33
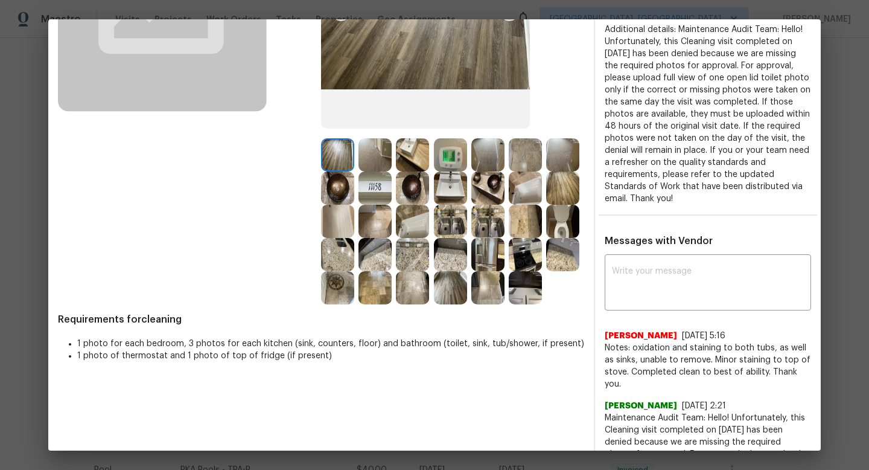
scroll to position [0, 0]
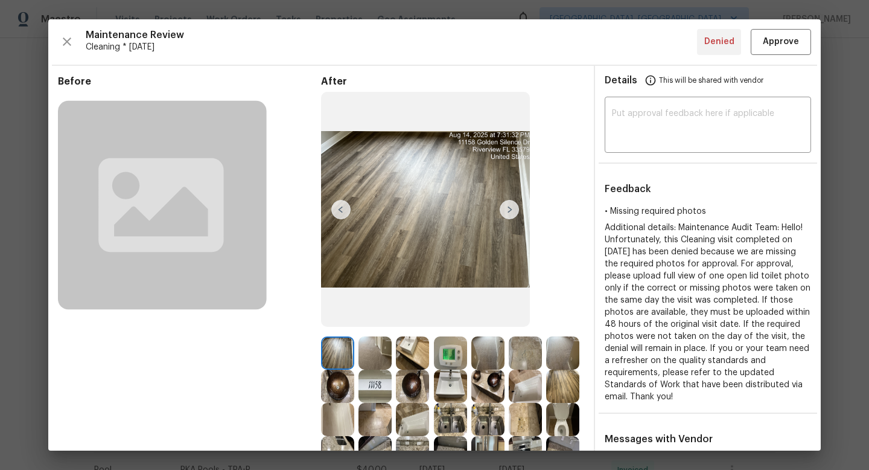
click at [388, 361] on img at bounding box center [375, 352] width 33 height 33
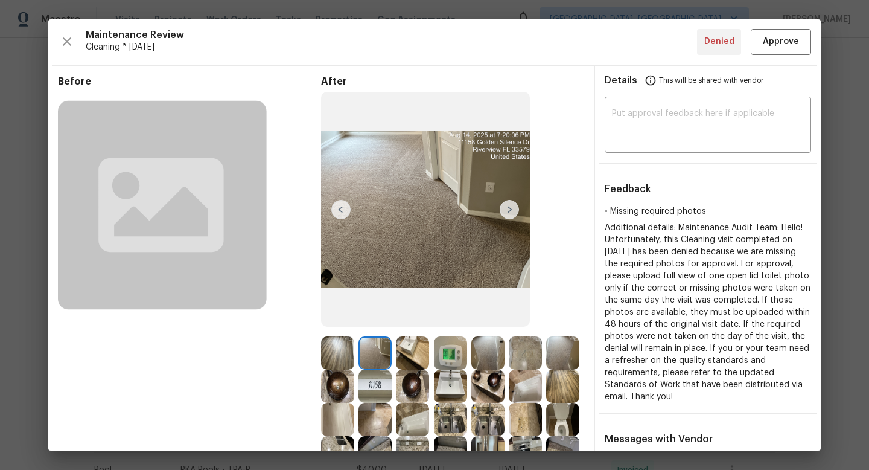
click at [506, 209] on img at bounding box center [509, 209] width 19 height 19
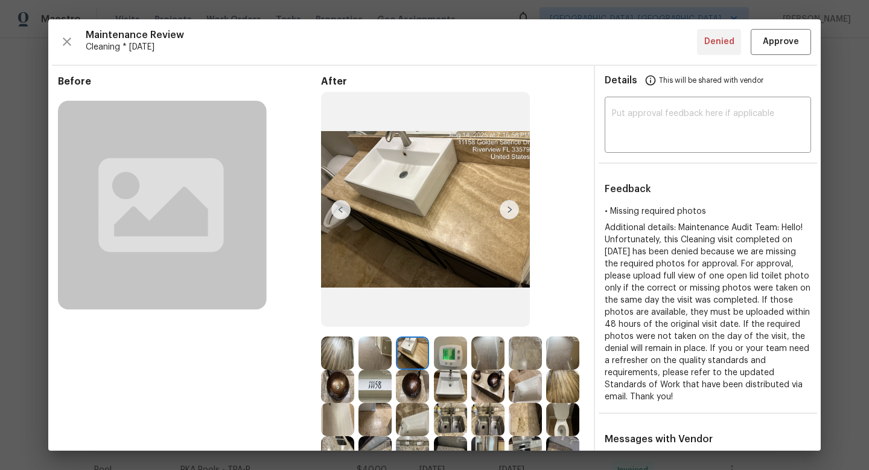
scroll to position [152, 0]
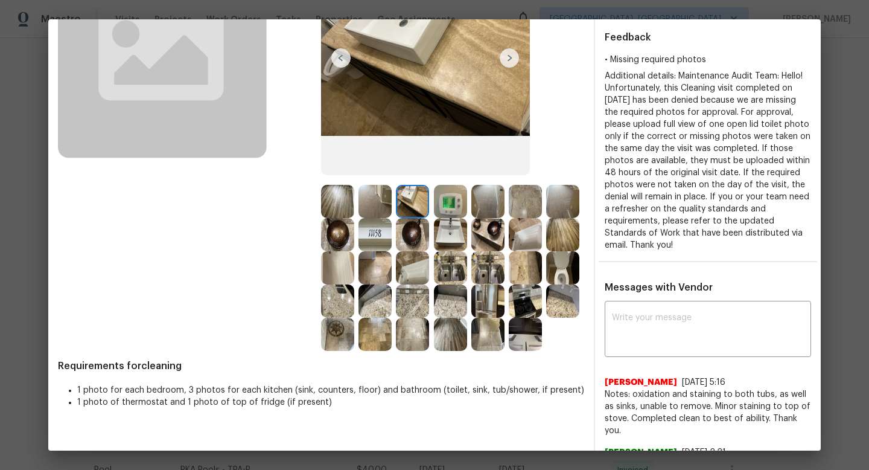
click at [452, 293] on img at bounding box center [450, 300] width 33 height 33
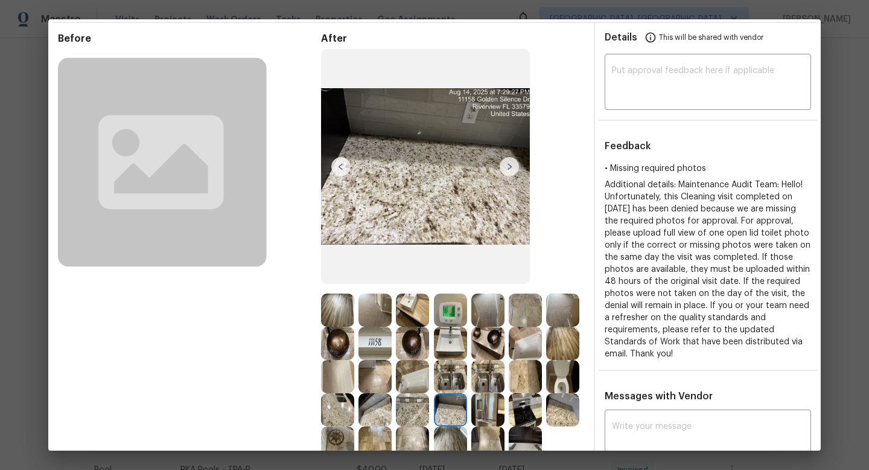
scroll to position [65, 0]
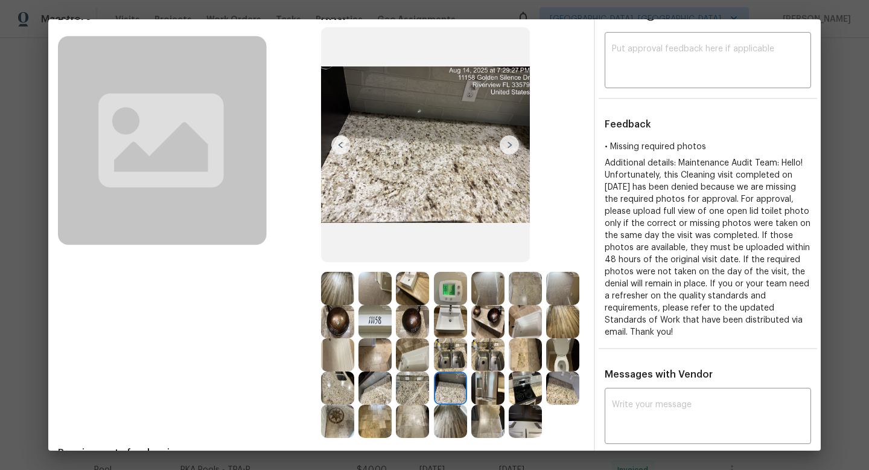
click at [452, 384] on img at bounding box center [450, 387] width 33 height 33
click at [525, 413] on img at bounding box center [525, 420] width 33 height 33
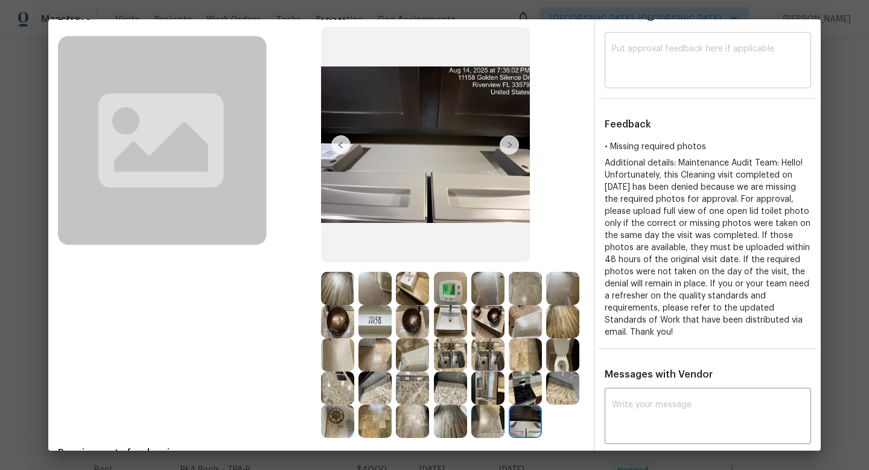
click at [698, 47] on textarea at bounding box center [708, 62] width 192 height 34
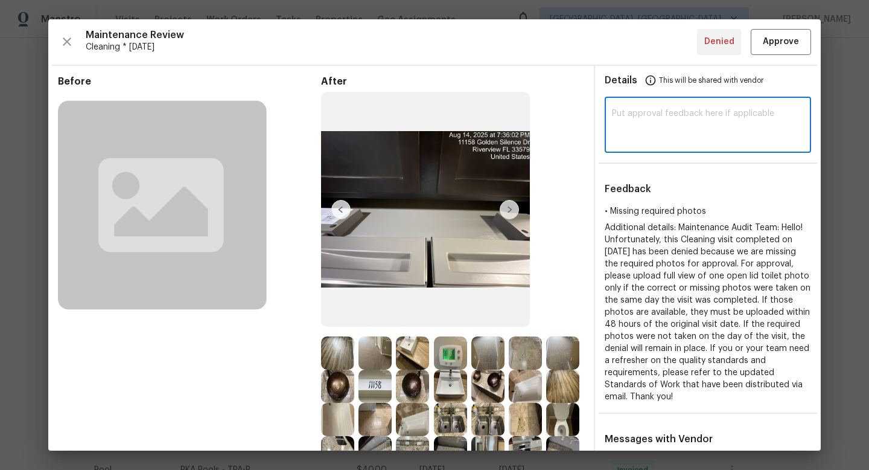
paste textarea "Maintenance Audit Team: Hi Team This visit has been approved after further audi…"
type textarea "Maintenance Audit Team: Hi Team This visit has been approved after further audi…"
click at [793, 43] on span "Approve" at bounding box center [781, 41] width 36 height 15
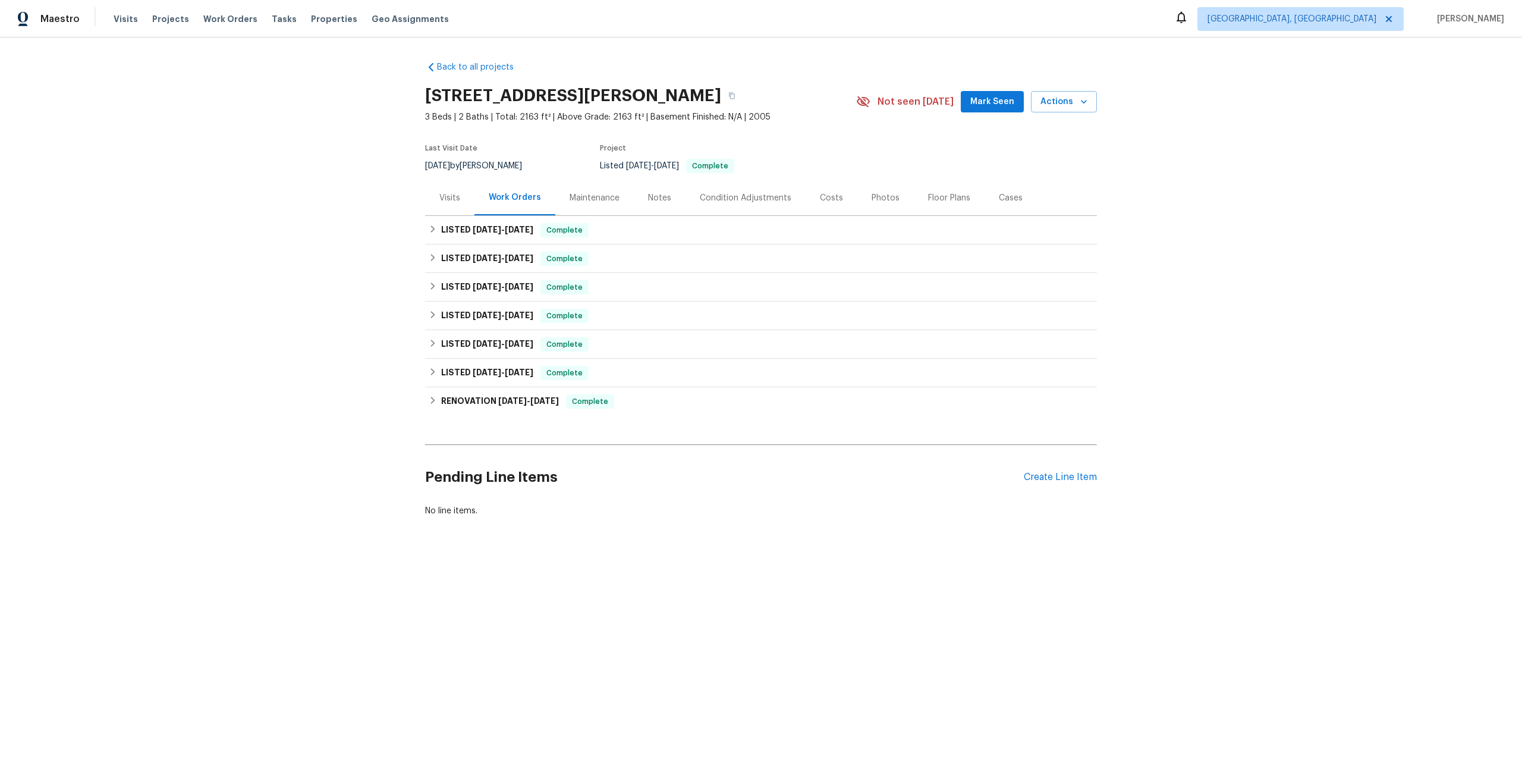
click at [595, 193] on div "Maintenance" at bounding box center [594, 198] width 50 height 12
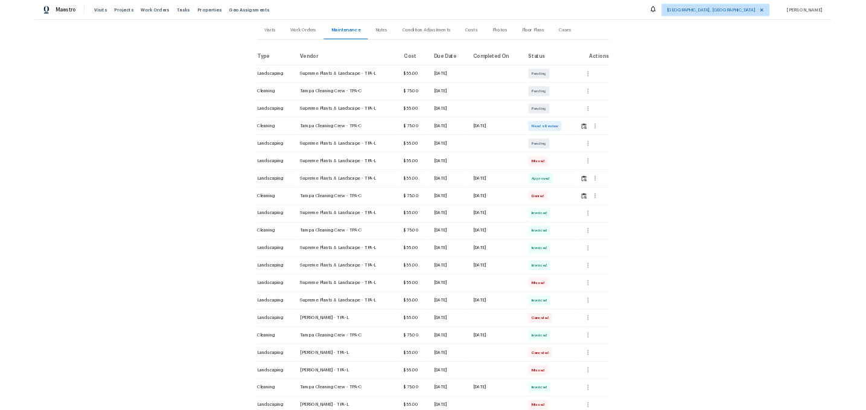
scroll to position [148, 0]
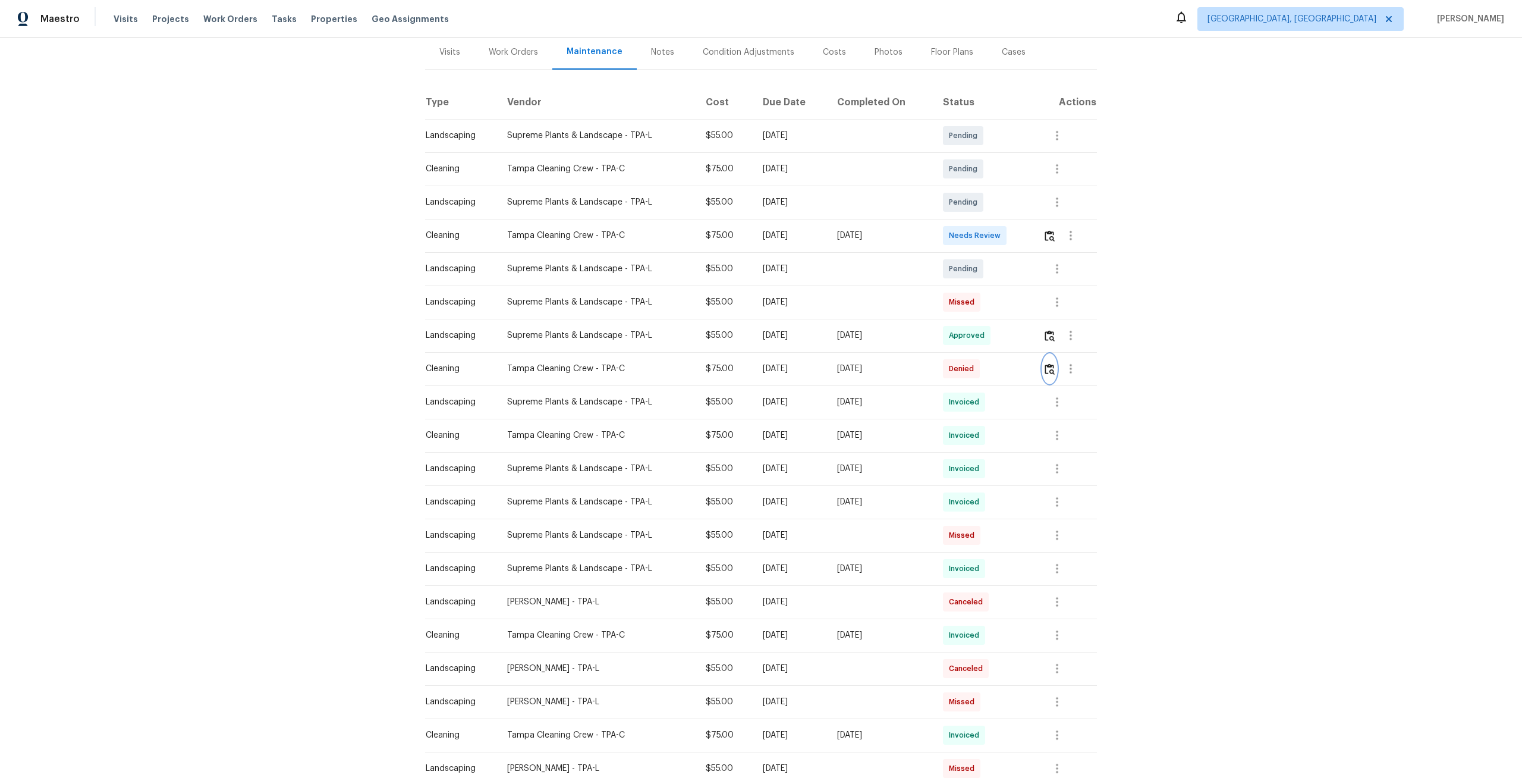
click at [1057, 365] on button "button" at bounding box center [1050, 368] width 14 height 29
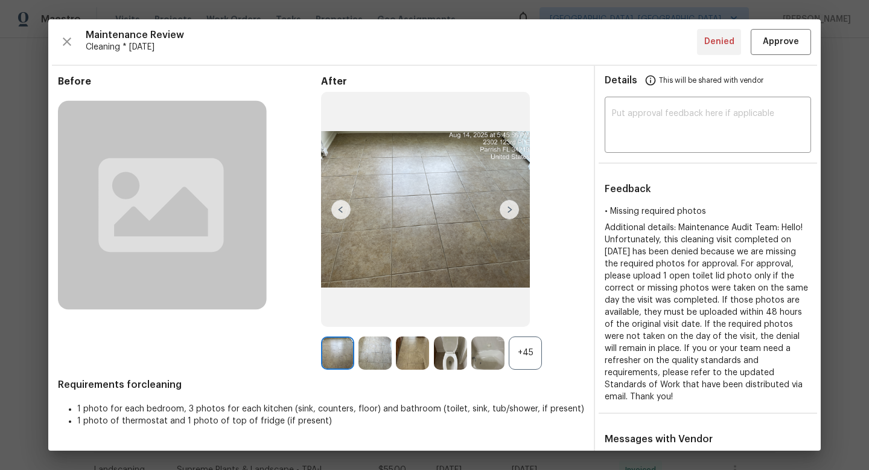
click at [520, 358] on div "+45" at bounding box center [525, 352] width 33 height 33
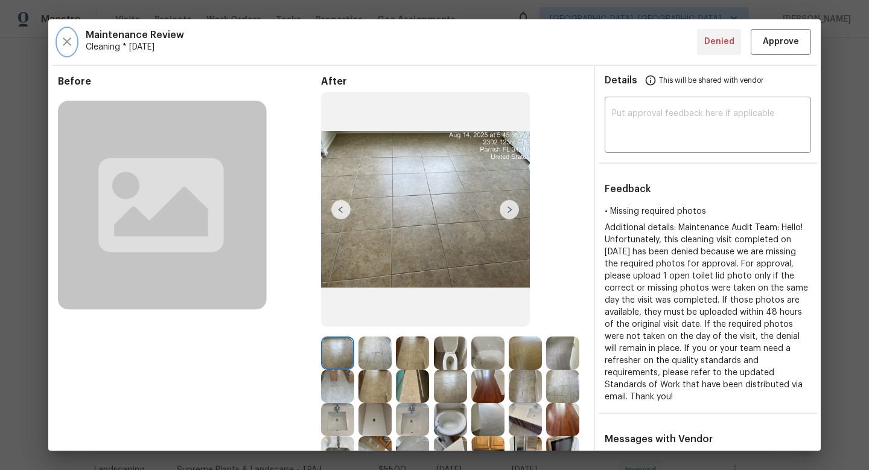
click at [68, 39] on icon "button" at bounding box center [67, 41] width 8 height 8
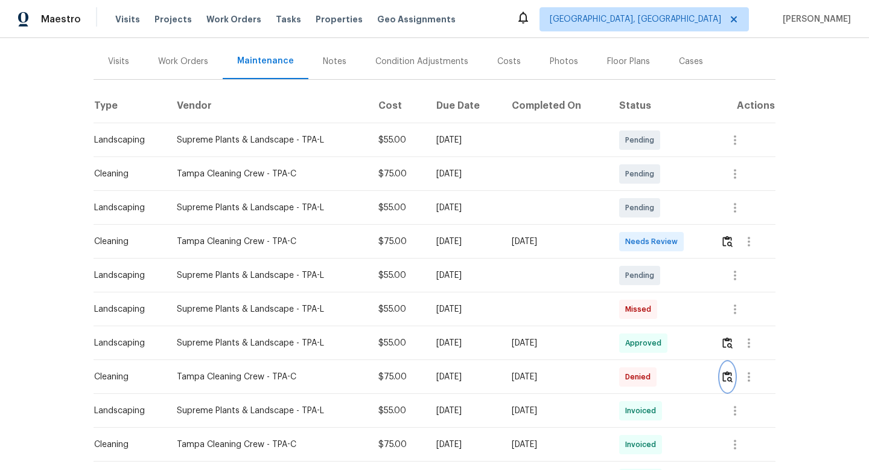
scroll to position [183, 0]
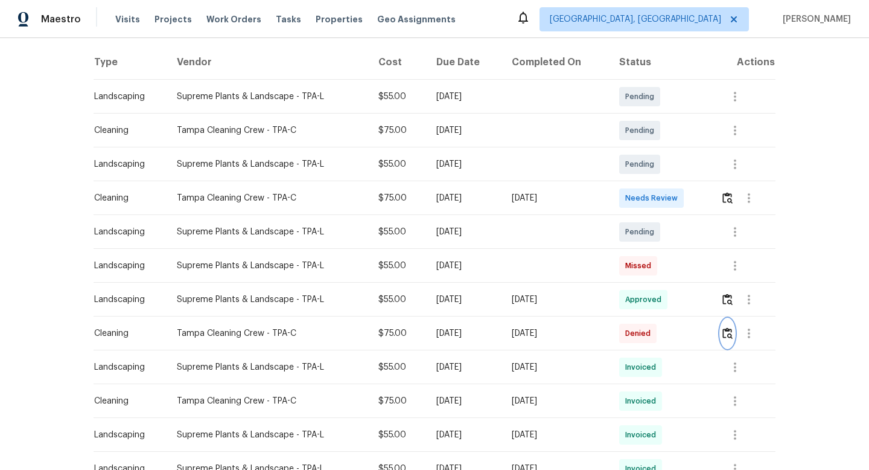
click at [732, 337] on img "button" at bounding box center [727, 332] width 10 height 11
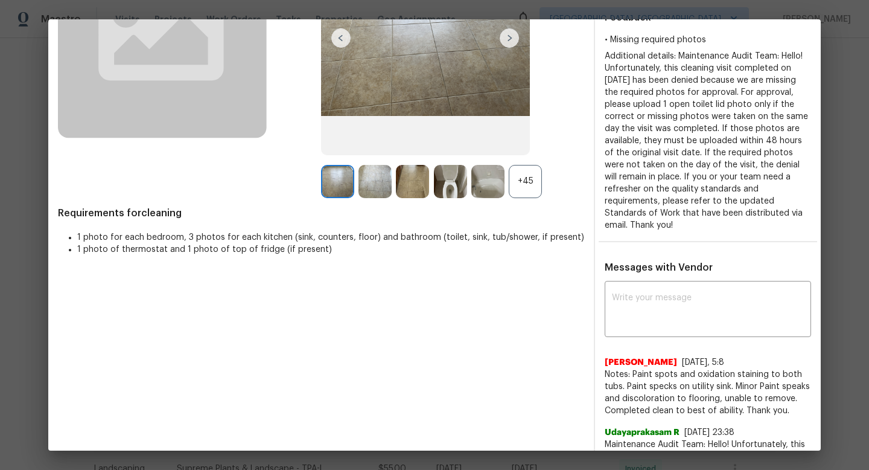
scroll to position [149, 0]
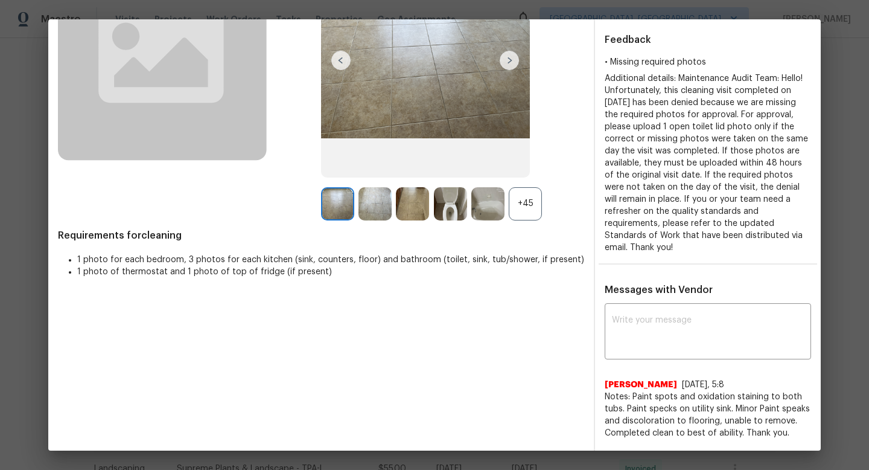
click at [517, 203] on div "+45" at bounding box center [525, 203] width 33 height 33
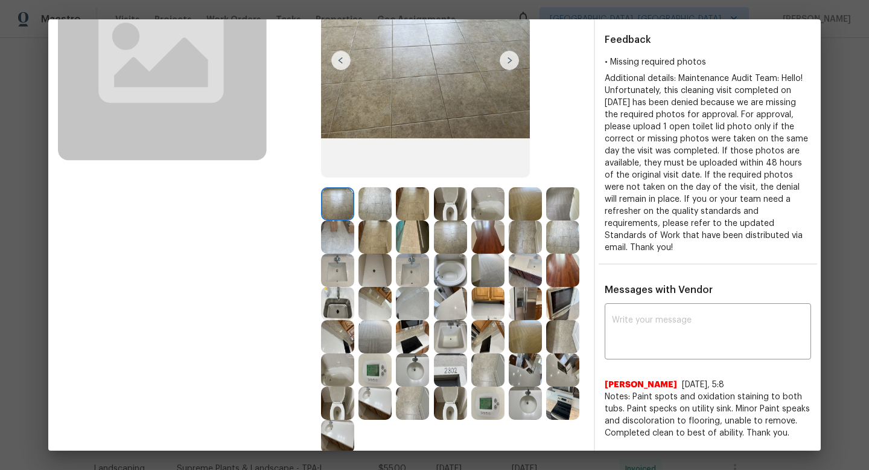
scroll to position [0, 0]
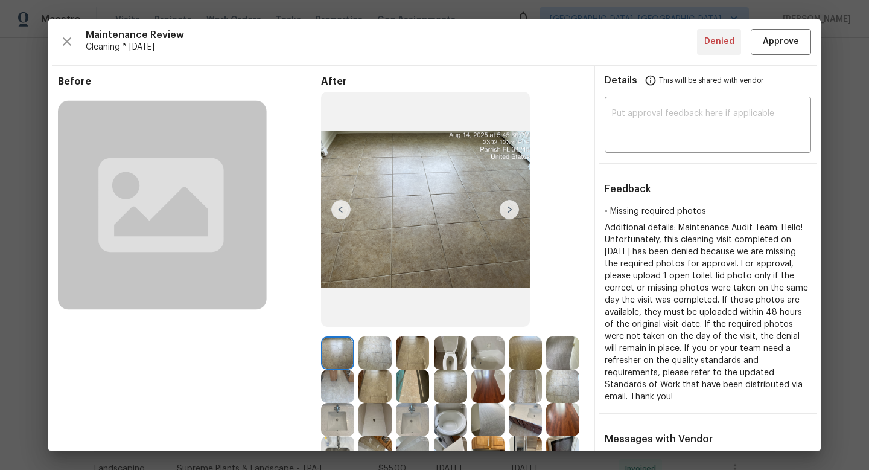
click at [508, 211] on img at bounding box center [509, 209] width 19 height 19
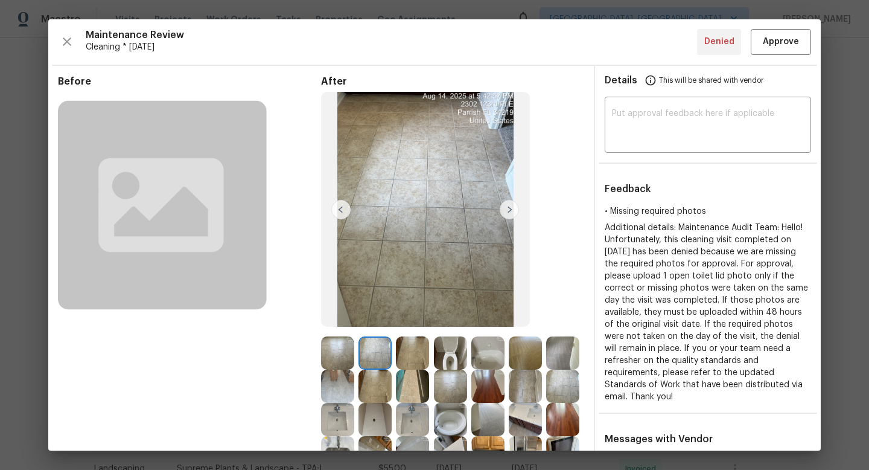
click at [419, 351] on img at bounding box center [412, 352] width 33 height 33
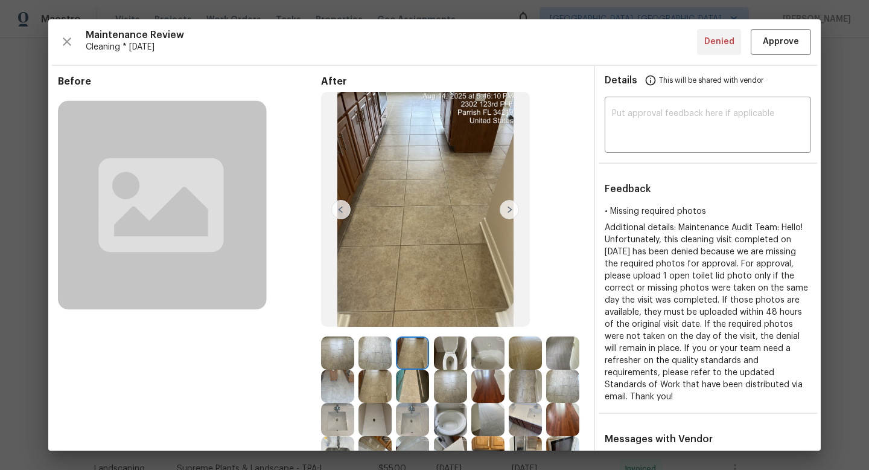
click at [456, 348] on img at bounding box center [450, 352] width 33 height 33
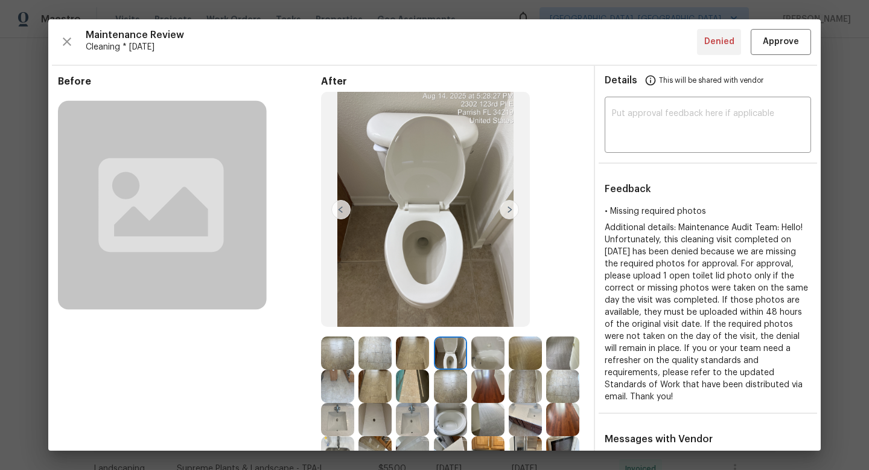
click at [490, 352] on img at bounding box center [487, 352] width 33 height 33
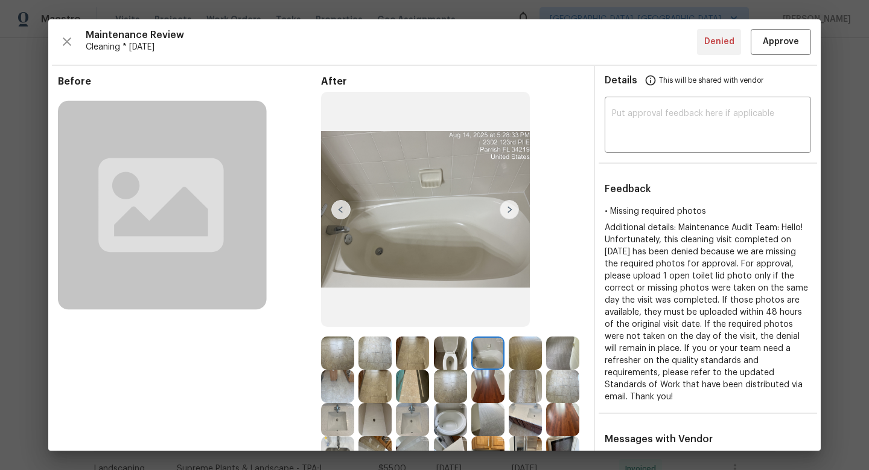
click at [529, 349] on img at bounding box center [525, 352] width 33 height 33
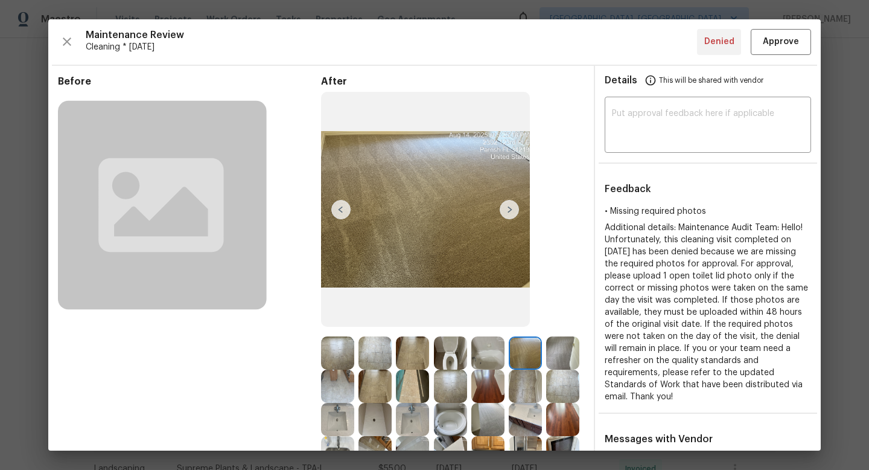
click at [557, 347] on img at bounding box center [562, 352] width 33 height 33
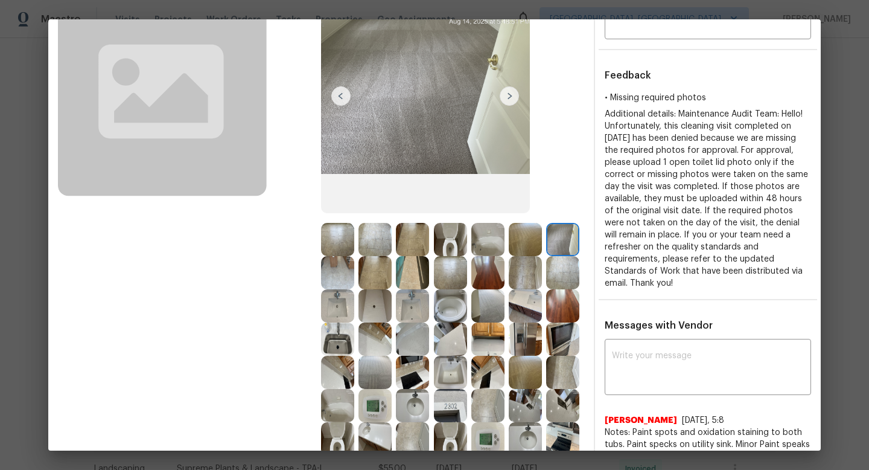
scroll to position [122, 0]
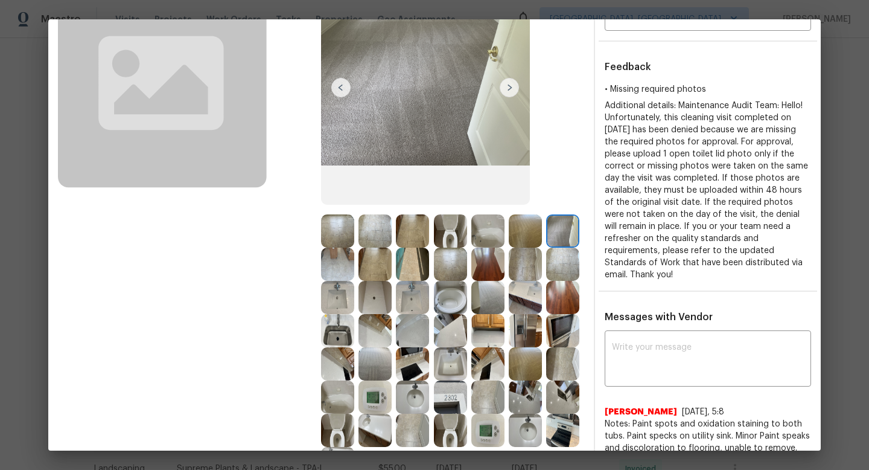
click at [565, 305] on img at bounding box center [562, 297] width 33 height 33
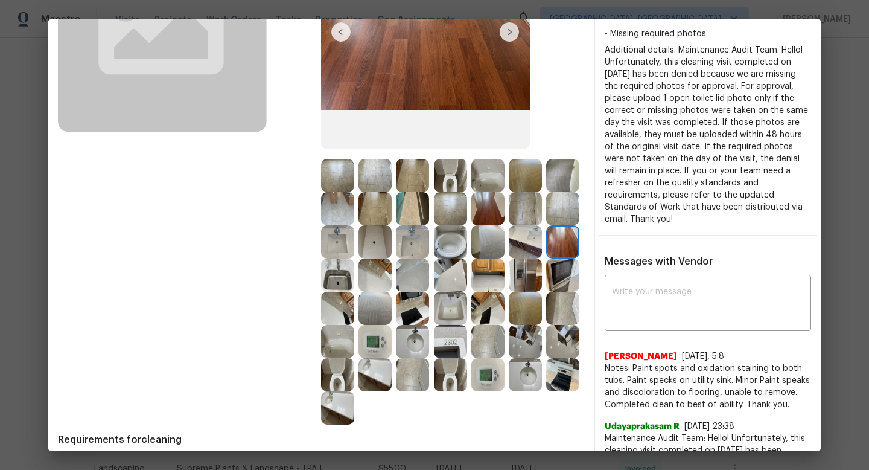
scroll to position [180, 0]
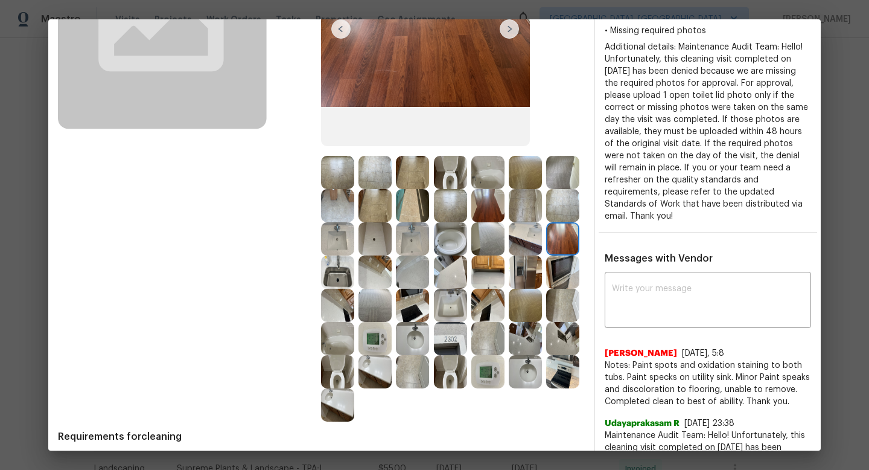
click at [520, 280] on img at bounding box center [525, 271] width 33 height 33
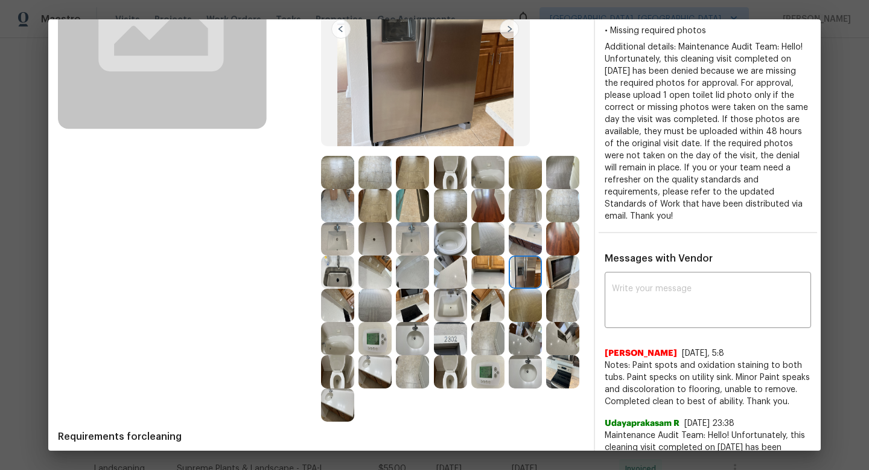
click at [520, 280] on img at bounding box center [525, 271] width 33 height 33
click at [503, 279] on img at bounding box center [487, 271] width 33 height 33
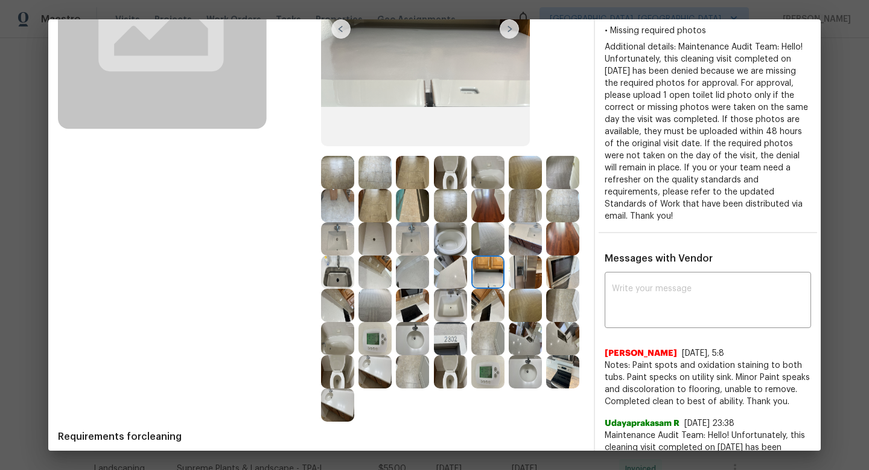
click at [488, 303] on img at bounding box center [487, 305] width 33 height 33
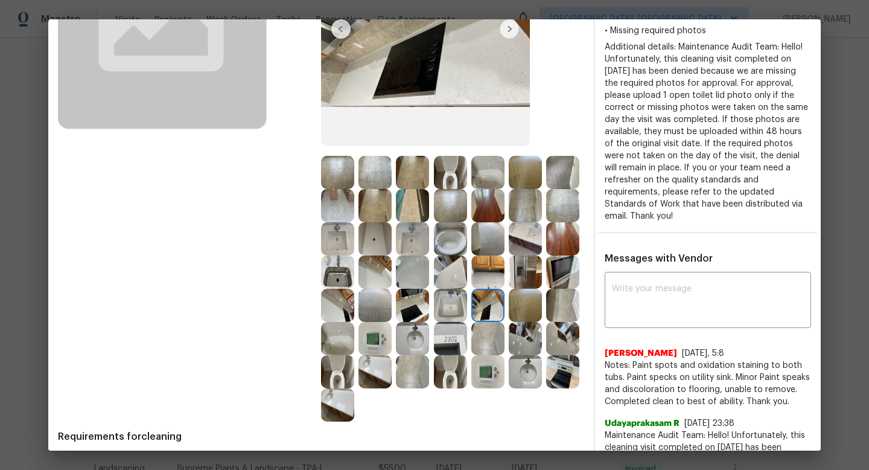
scroll to position [131, 0]
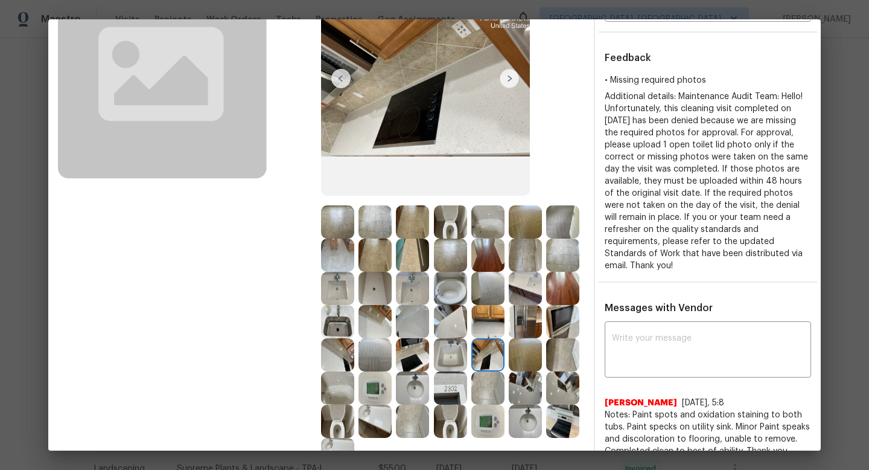
click at [445, 310] on img at bounding box center [450, 321] width 33 height 33
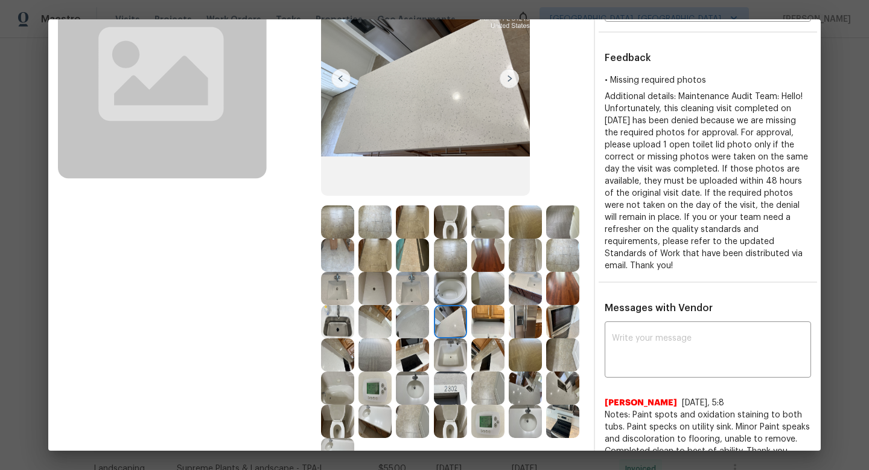
click at [454, 289] on img at bounding box center [450, 288] width 33 height 33
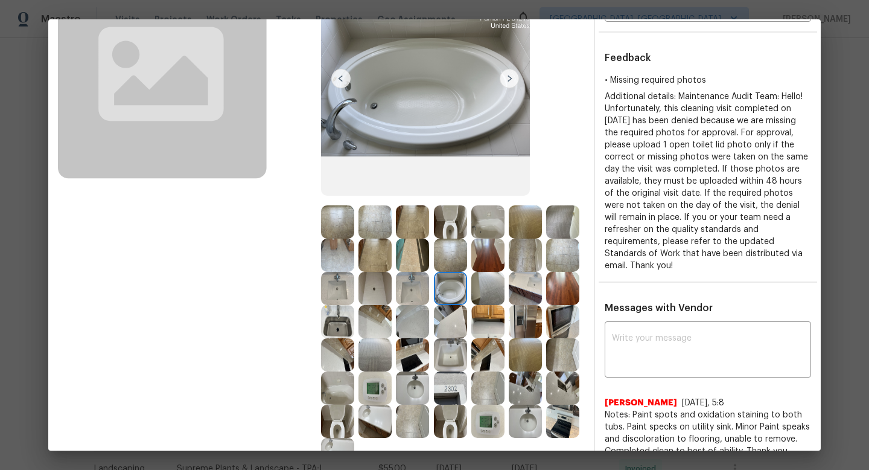
click at [420, 302] on img at bounding box center [412, 288] width 33 height 33
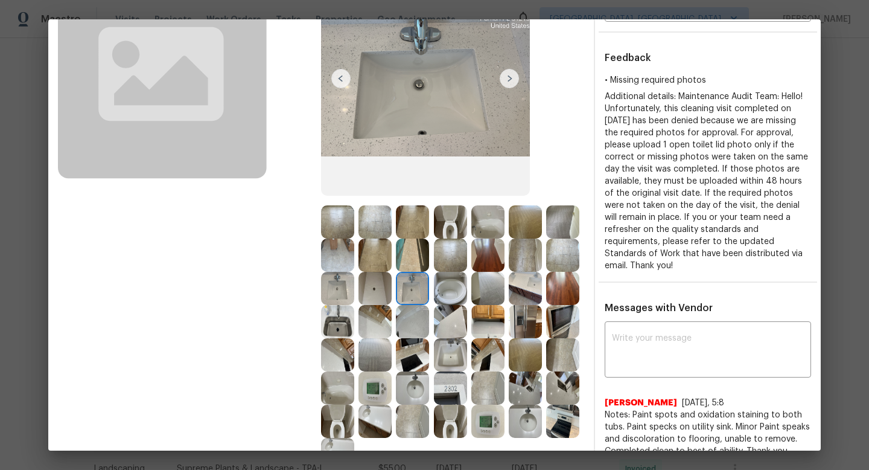
click at [420, 333] on img at bounding box center [412, 321] width 33 height 33
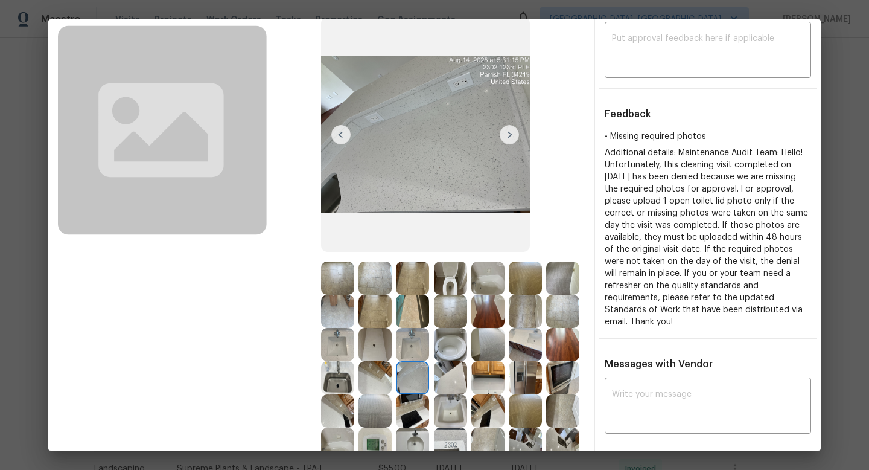
scroll to position [70, 0]
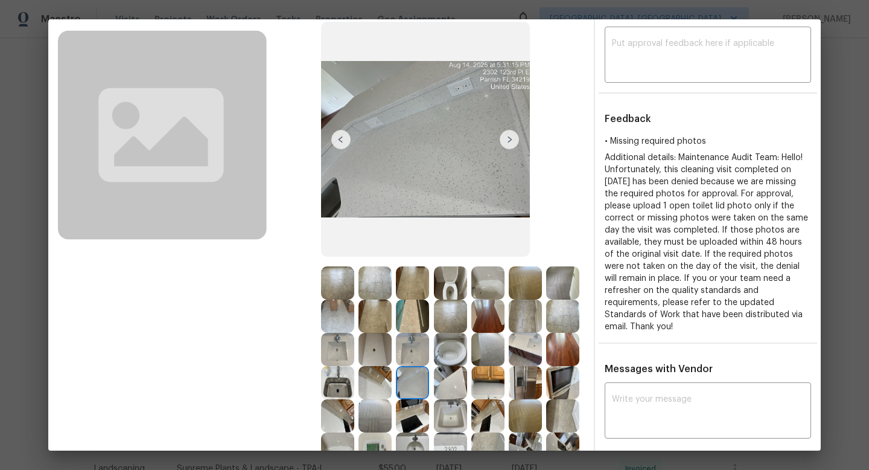
click at [429, 307] on img at bounding box center [412, 315] width 33 height 33
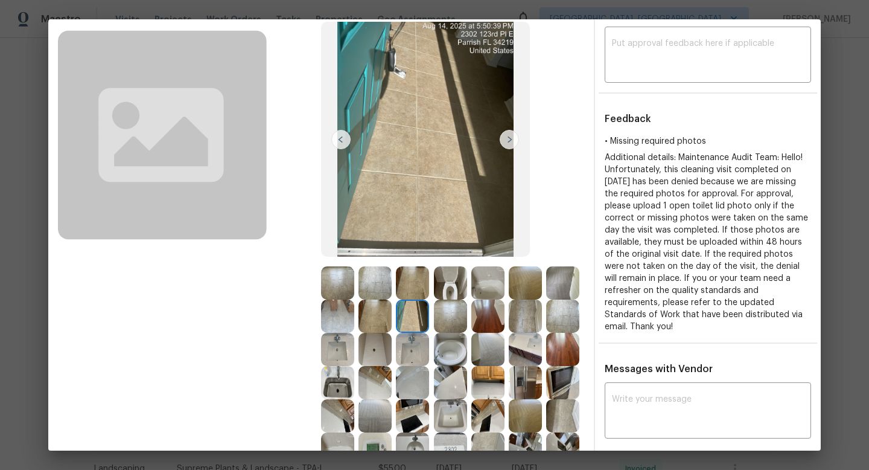
click at [420, 293] on img at bounding box center [412, 282] width 33 height 33
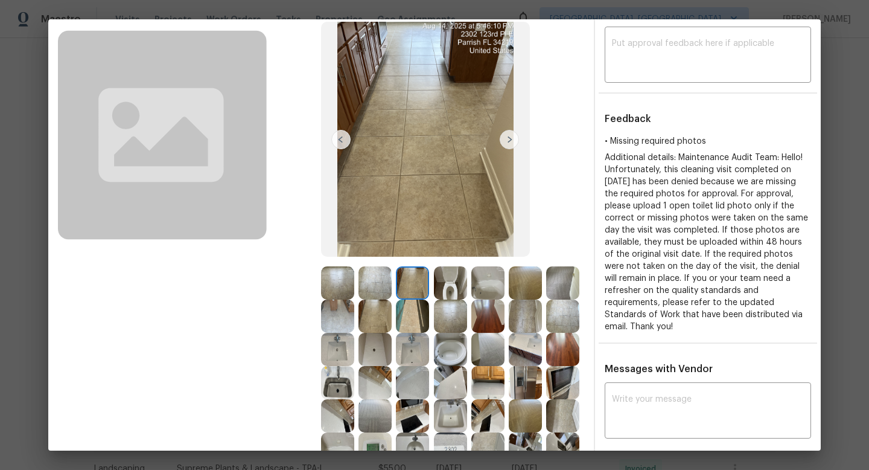
click at [451, 293] on img at bounding box center [450, 282] width 33 height 33
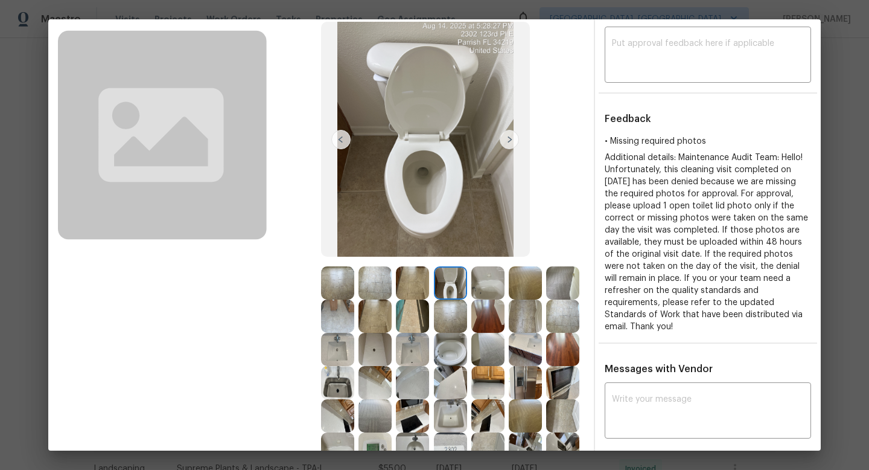
click at [451, 307] on img at bounding box center [450, 315] width 33 height 33
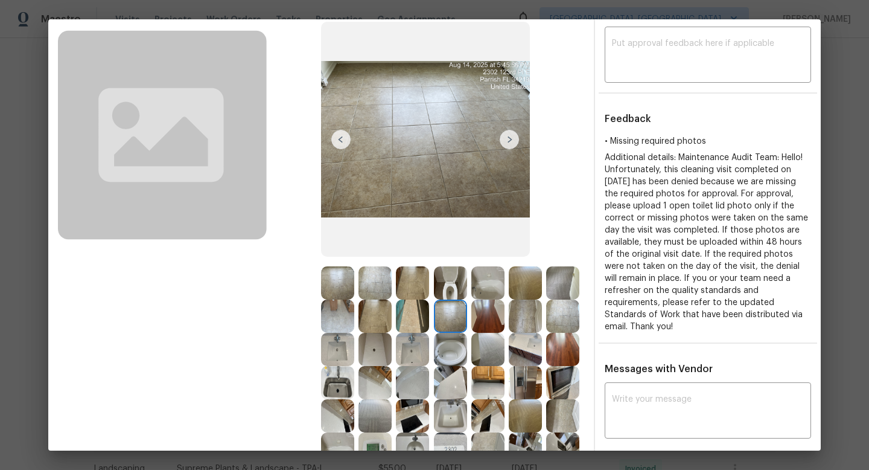
click at [399, 317] on img at bounding box center [412, 315] width 33 height 33
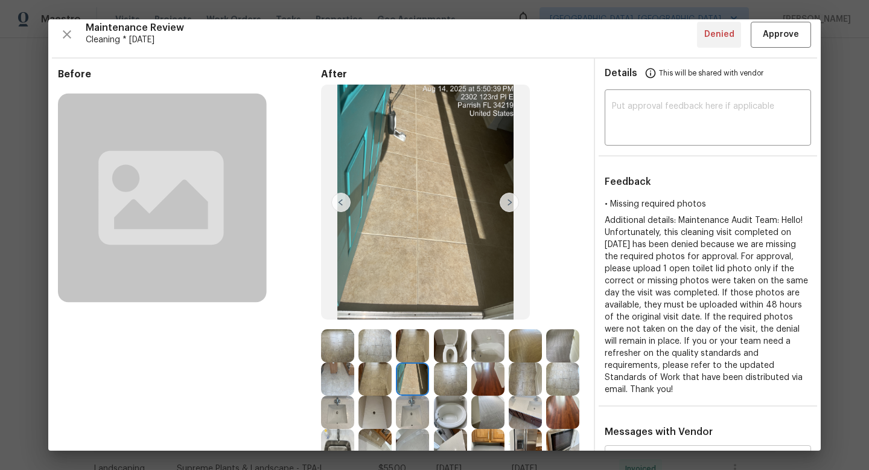
scroll to position [0, 0]
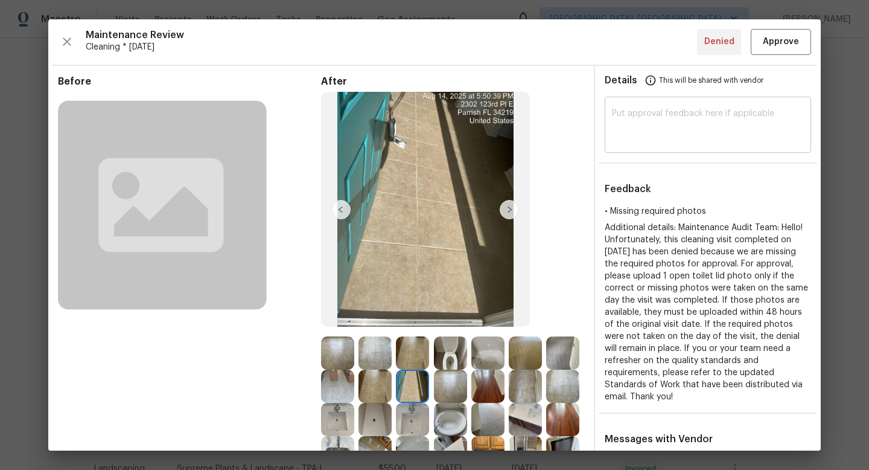
click at [659, 126] on textarea at bounding box center [708, 126] width 192 height 34
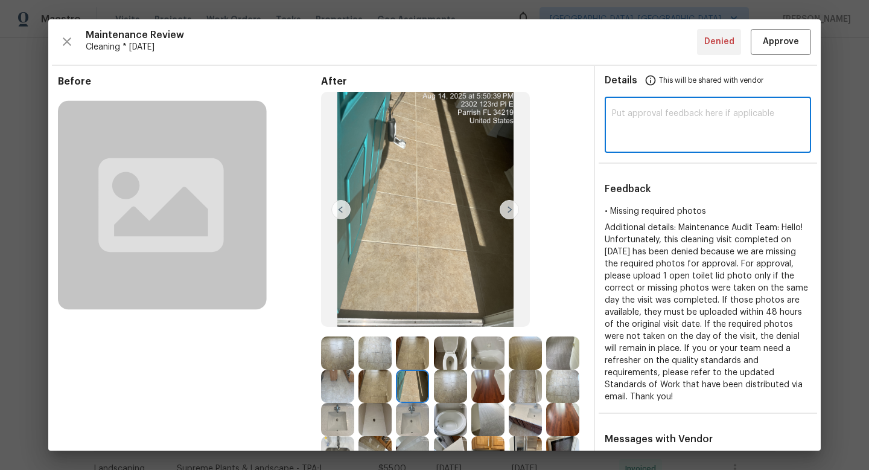
paste textarea "Maintenance Audit Team: Hi Team This visit has been approved after further audi…"
type textarea "Maintenance Audit Team: Hi Team This visit has been approved after further audi…"
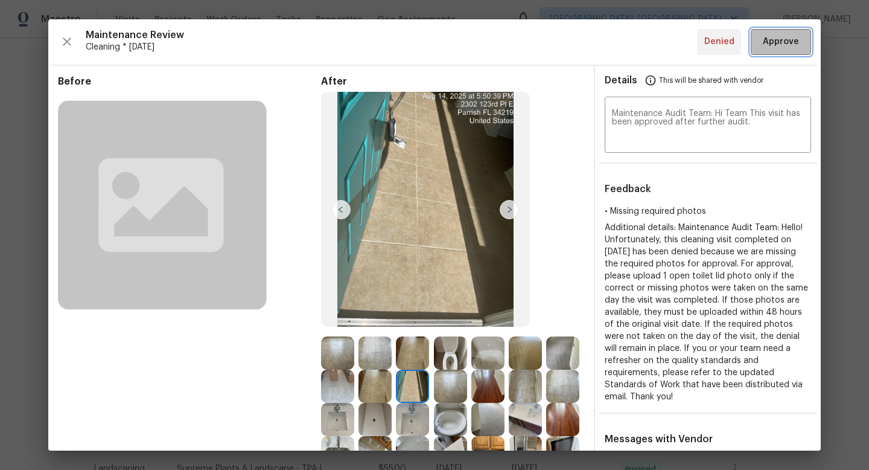
click at [793, 41] on span "Approve" at bounding box center [781, 41] width 36 height 15
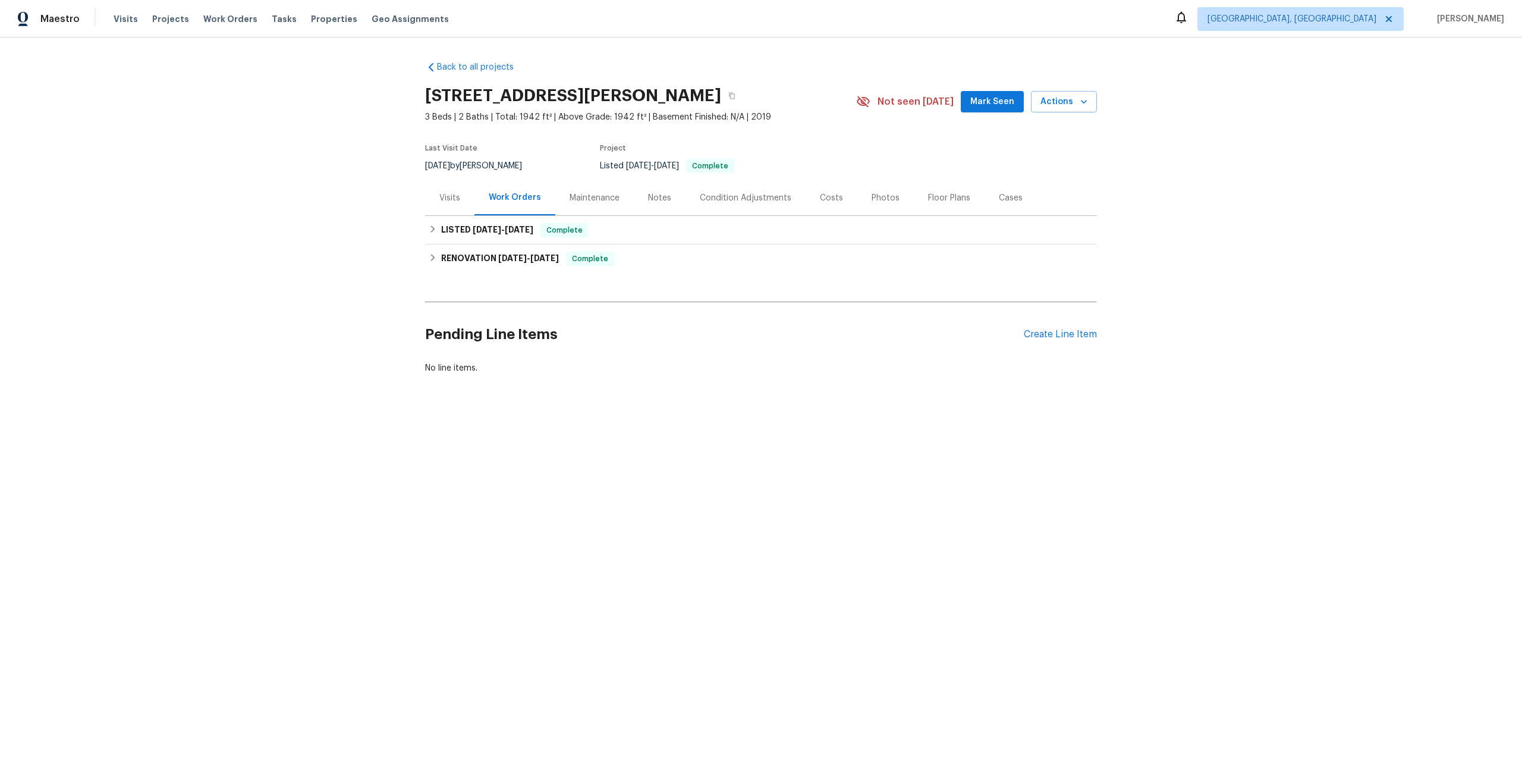
click at [589, 194] on div "Maintenance" at bounding box center [594, 198] width 50 height 12
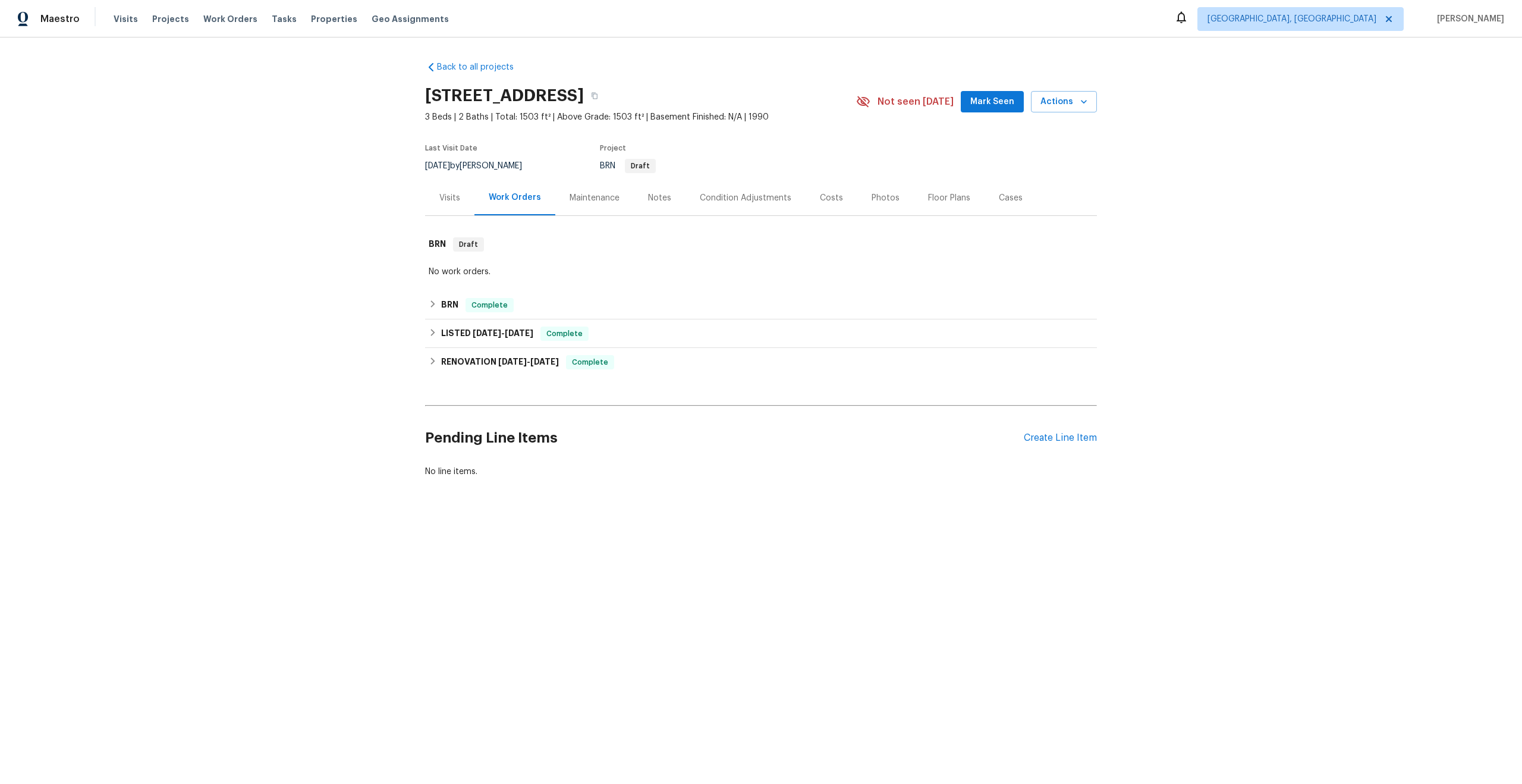
click at [585, 196] on div "Maintenance" at bounding box center [594, 198] width 50 height 12
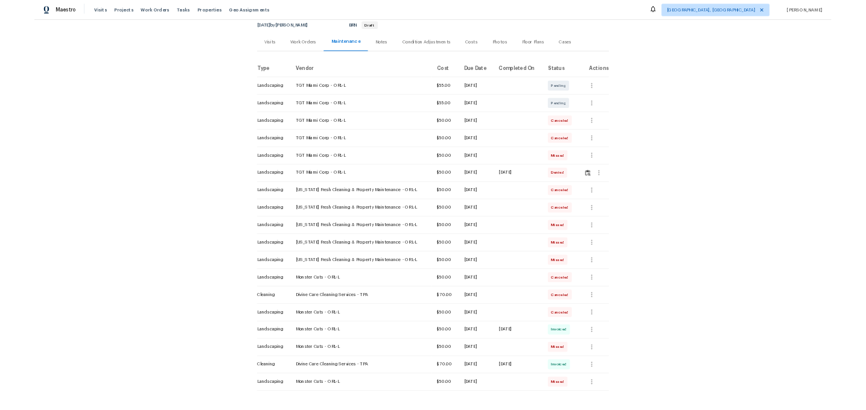
scroll to position [155, 0]
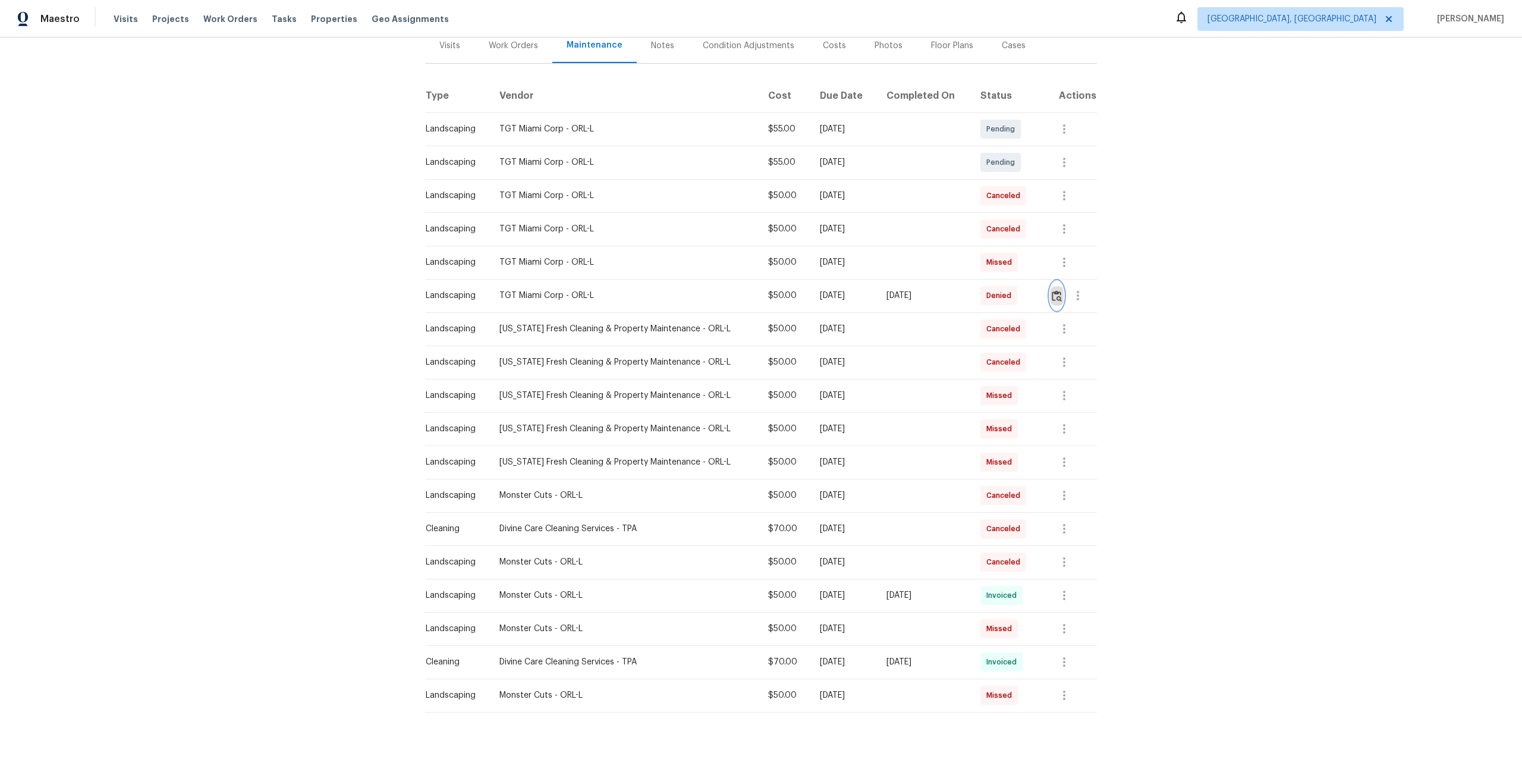
click at [1060, 294] on img "button" at bounding box center [1057, 295] width 10 height 11
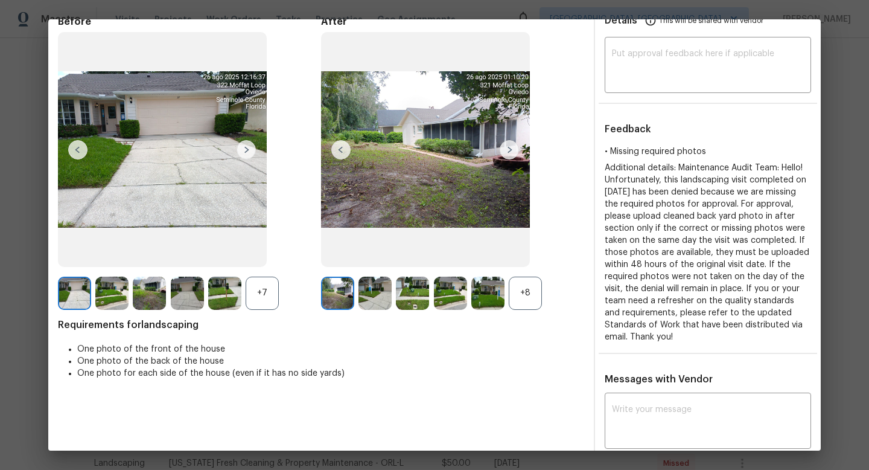
scroll to position [94, 0]
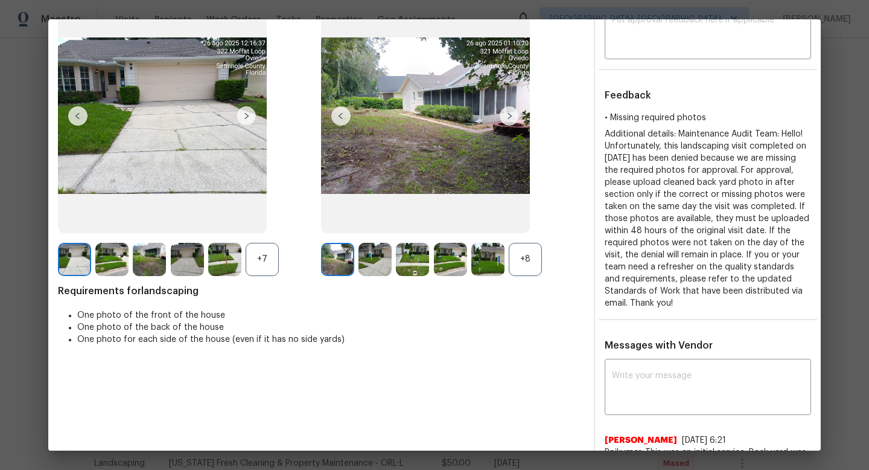
click at [262, 256] on div "+7" at bounding box center [262, 259] width 33 height 33
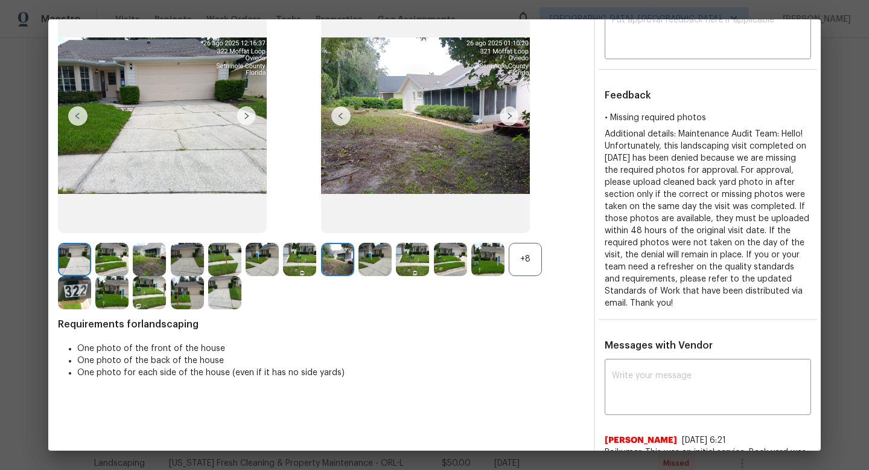
click at [524, 260] on div "+8" at bounding box center [525, 259] width 33 height 33
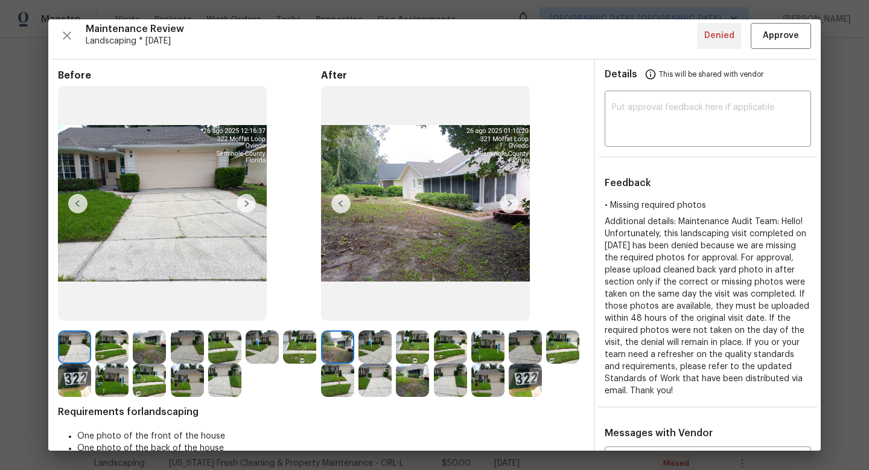
scroll to position [0, 0]
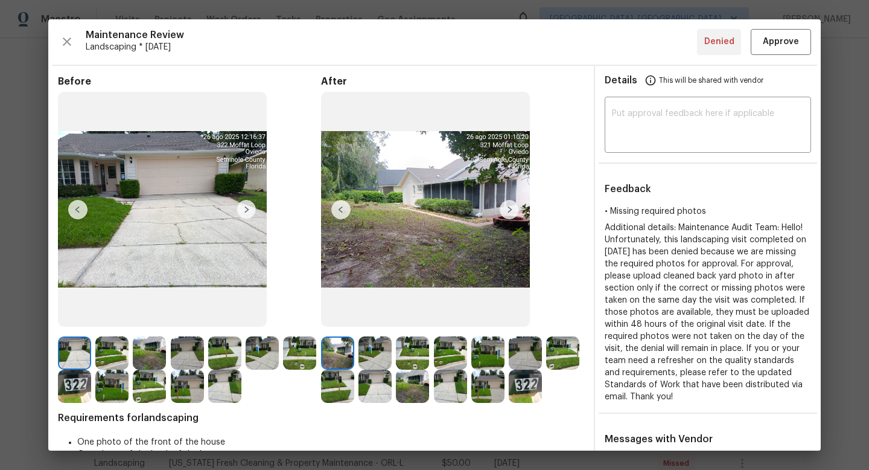
click at [113, 348] on img at bounding box center [111, 352] width 33 height 33
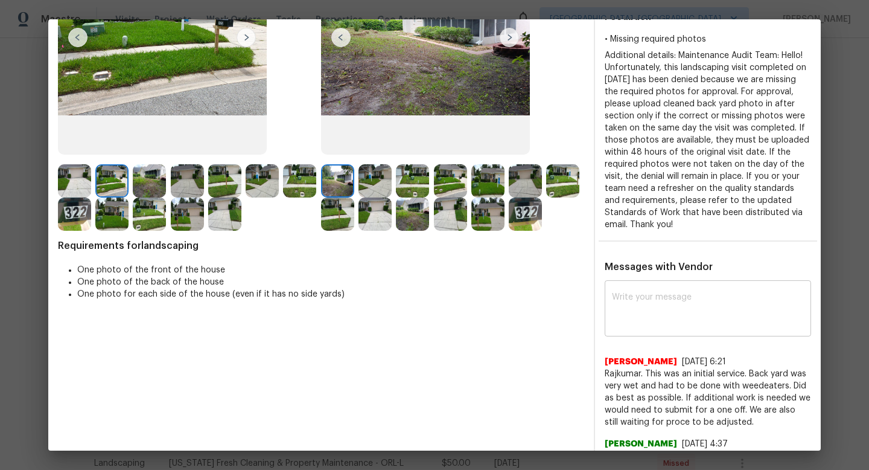
scroll to position [152, 0]
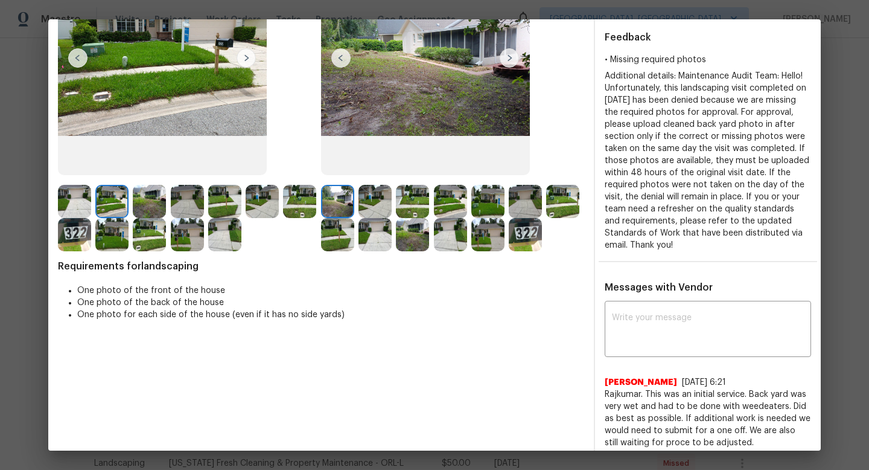
click at [365, 199] on img at bounding box center [375, 201] width 33 height 33
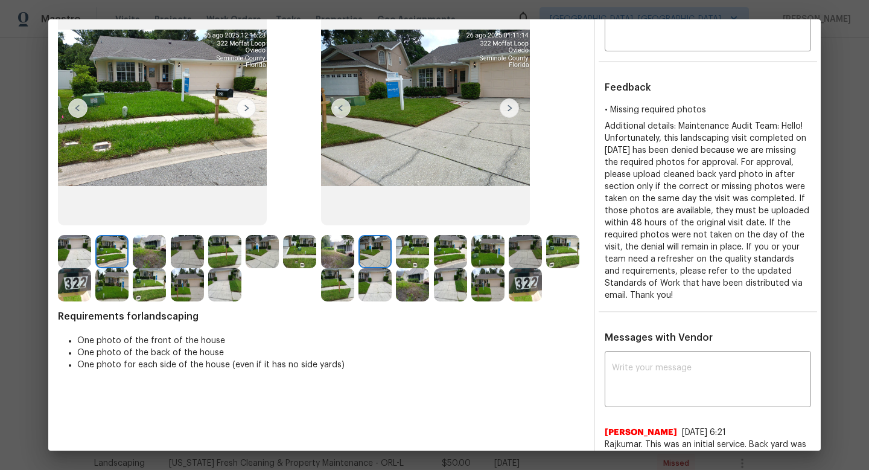
scroll to position [56, 0]
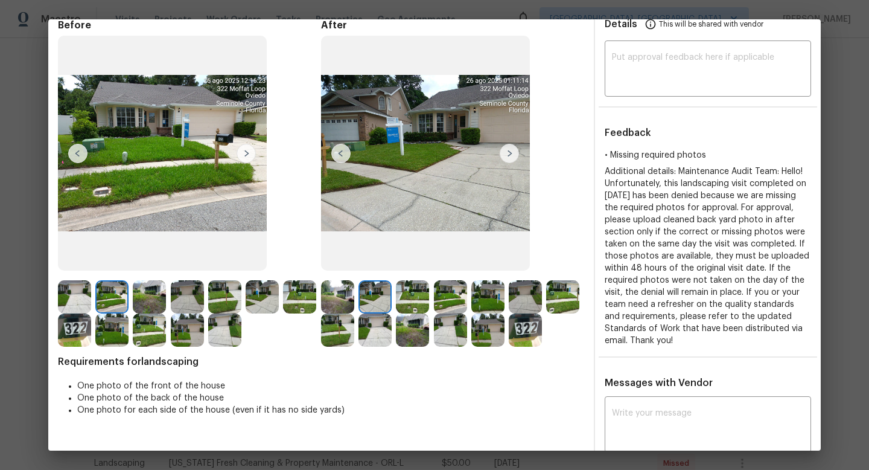
click at [514, 149] on img at bounding box center [509, 153] width 19 height 19
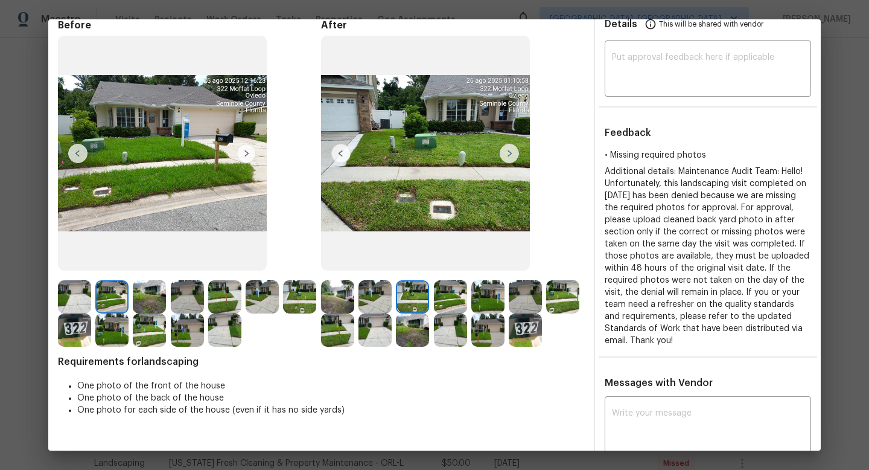
click at [512, 152] on img at bounding box center [509, 153] width 19 height 19
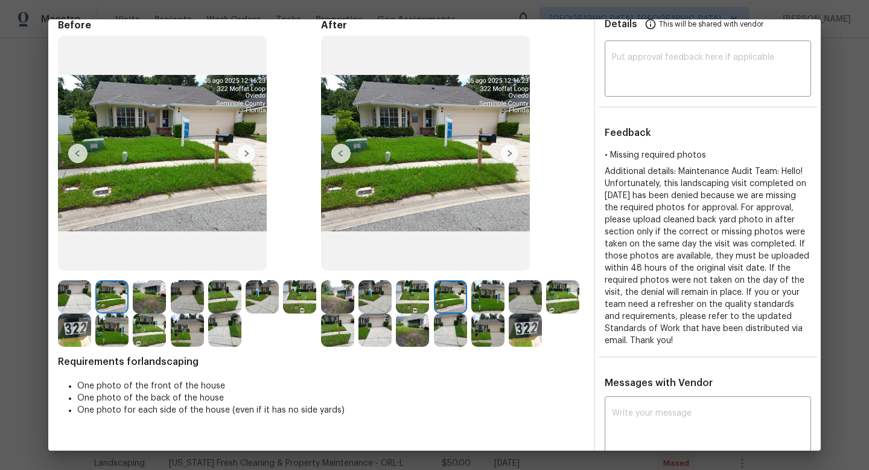
click at [511, 152] on img at bounding box center [509, 153] width 19 height 19
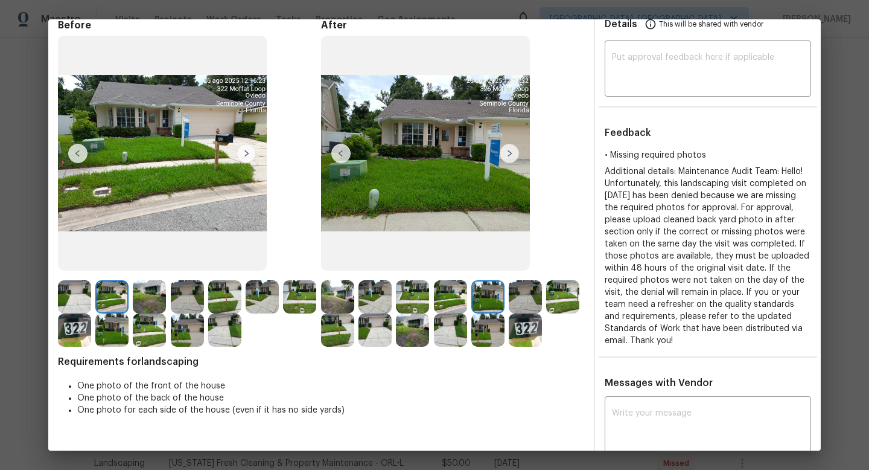
click at [511, 152] on img at bounding box center [509, 153] width 19 height 19
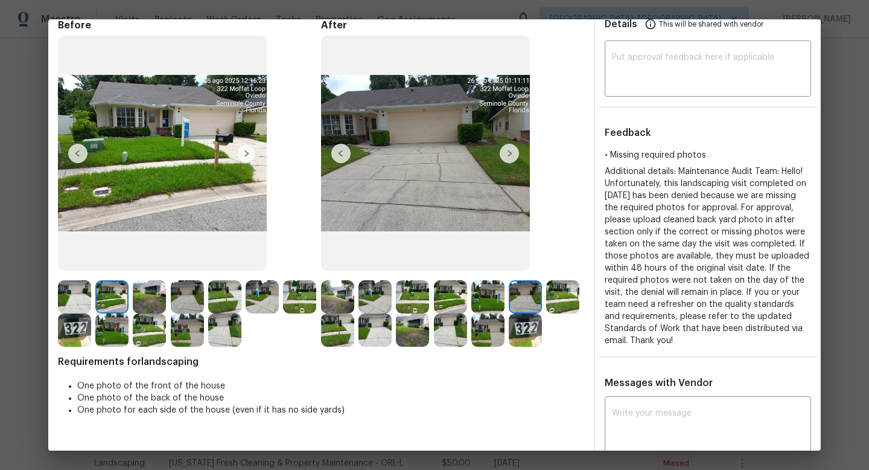
click at [511, 152] on img at bounding box center [509, 153] width 19 height 19
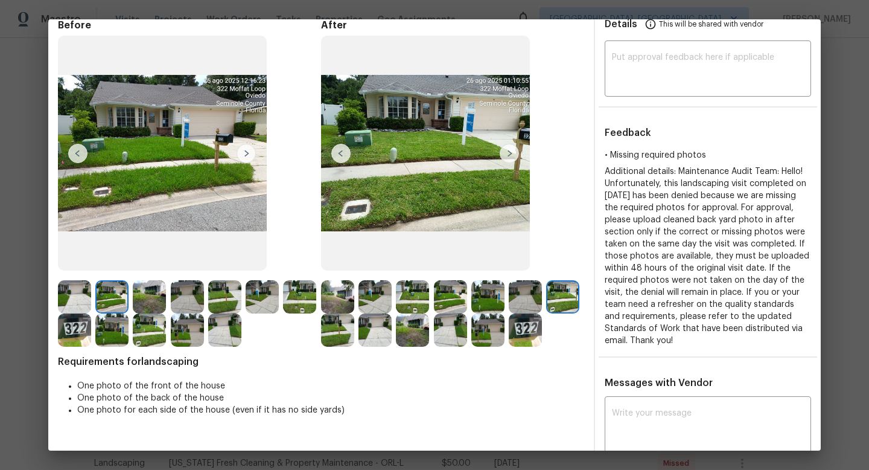
click at [511, 152] on img at bounding box center [509, 153] width 19 height 19
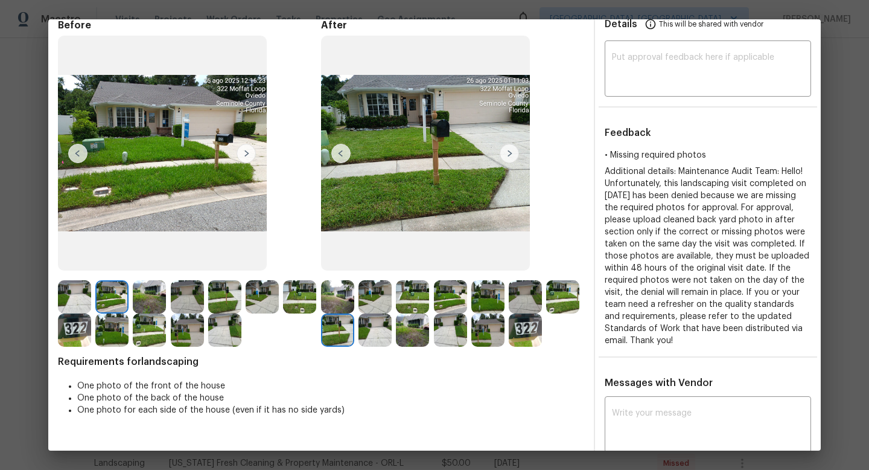
click at [511, 152] on img at bounding box center [509, 153] width 19 height 19
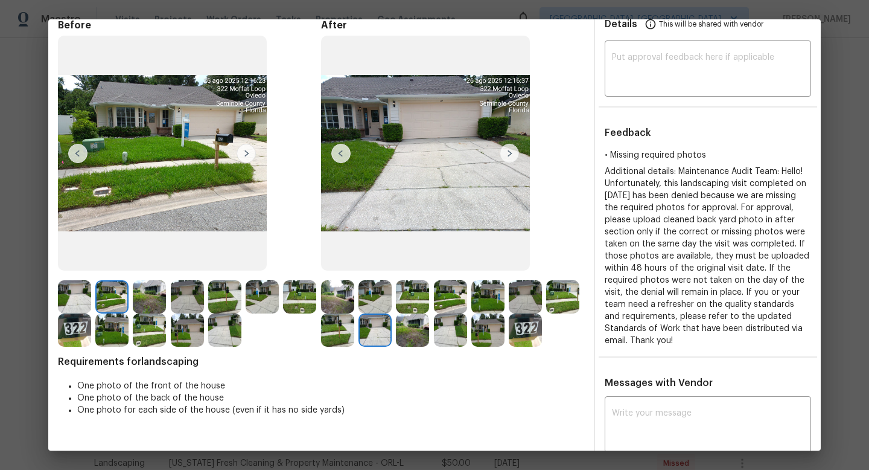
click at [511, 152] on img at bounding box center [509, 153] width 19 height 19
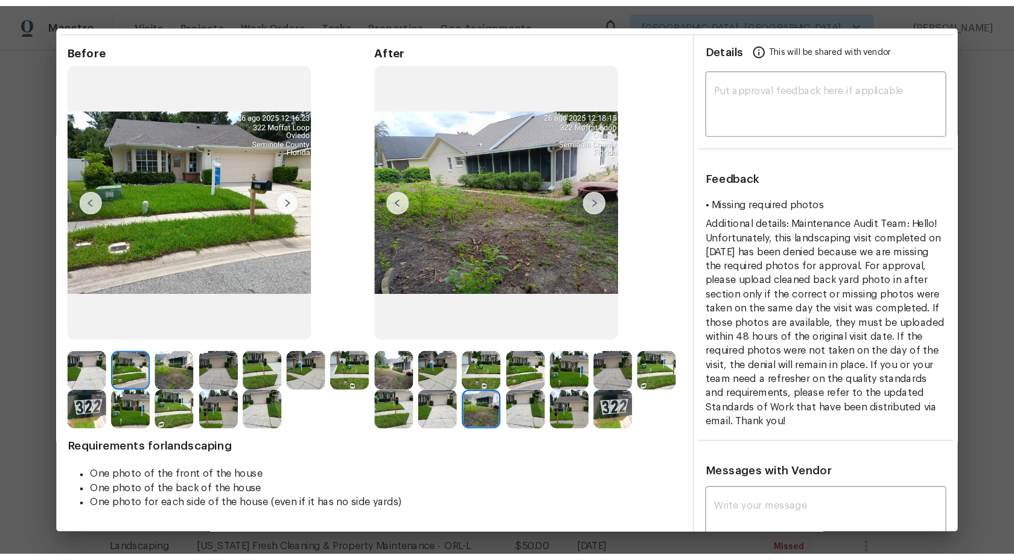
scroll to position [0, 0]
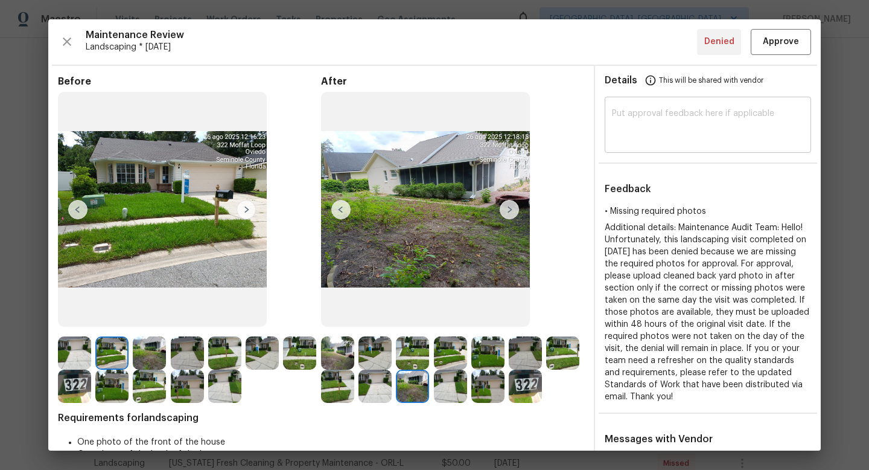
click at [661, 120] on textarea at bounding box center [708, 126] width 192 height 34
paste textarea "Maintenance Audit Team: Hi Team This visit has been approved after further audi…"
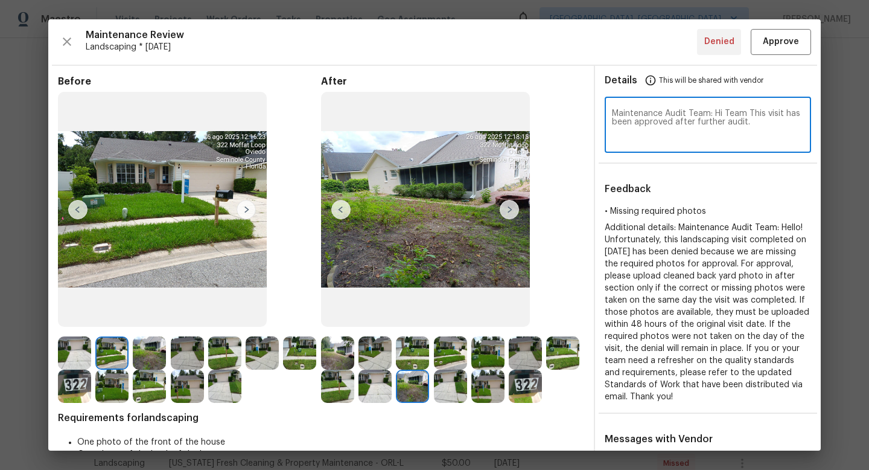
type textarea "Maintenance Audit Team: Hi Team This visit has been approved after further audi…"
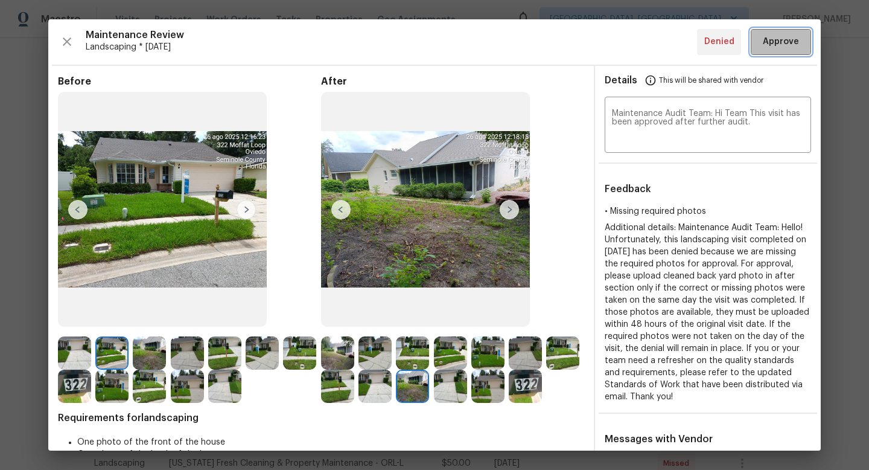
click at [779, 40] on span "Approve" at bounding box center [781, 41] width 36 height 15
